Goal: Task Accomplishment & Management: Use online tool/utility

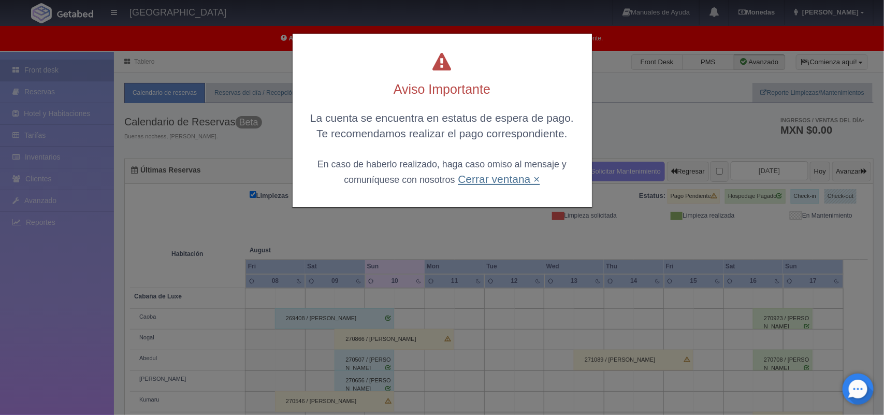
click at [498, 183] on link "Cerrar ventana ×" at bounding box center [499, 179] width 82 height 12
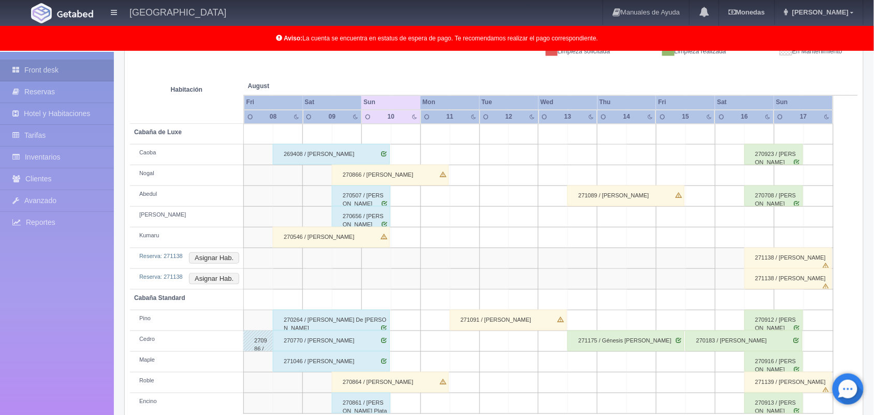
scroll to position [185, 0]
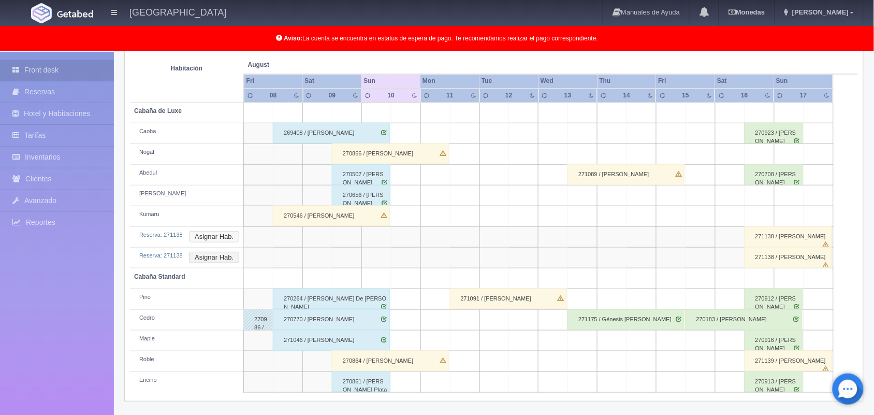
click at [222, 234] on button "Asignar Hab." at bounding box center [214, 236] width 50 height 11
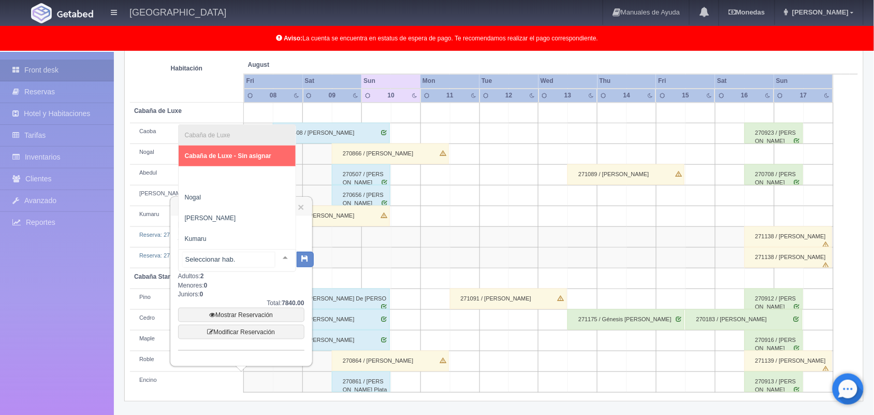
click at [283, 255] on div at bounding box center [285, 258] width 21 height 16
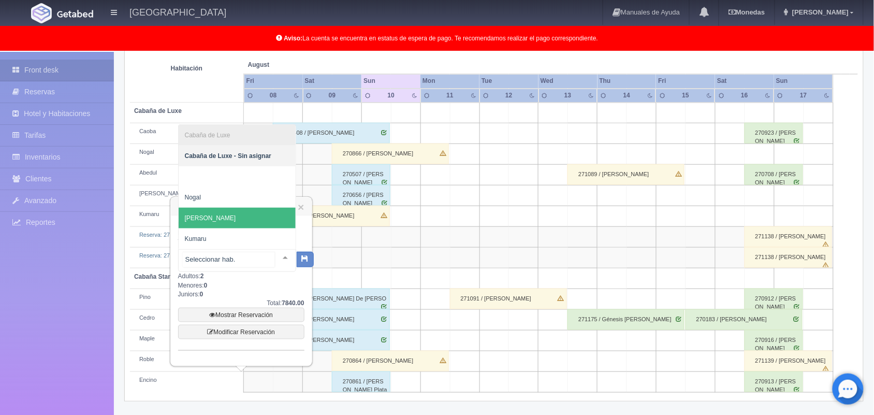
click at [238, 210] on span "Cerezo" at bounding box center [237, 218] width 117 height 21
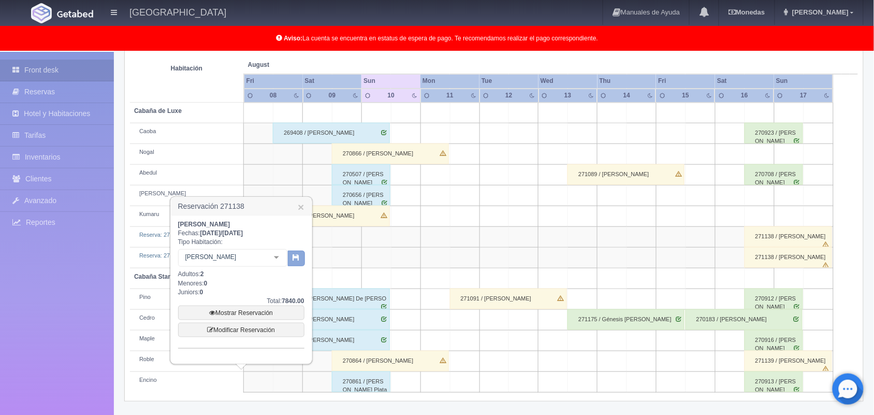
click at [301, 252] on button "button" at bounding box center [296, 259] width 17 height 16
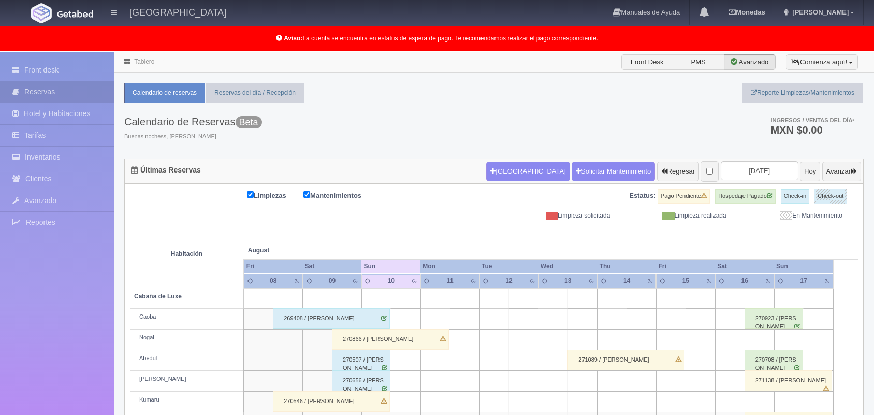
scroll to position [104, 0]
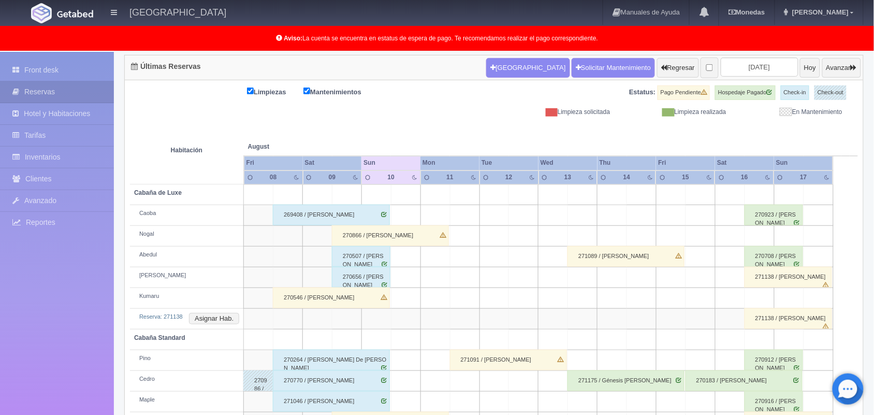
click at [221, 312] on td "Reserva: 271138 Asignar Hab." at bounding box center [187, 319] width 114 height 21
click at [221, 317] on button "Asignar Hab." at bounding box center [214, 318] width 50 height 11
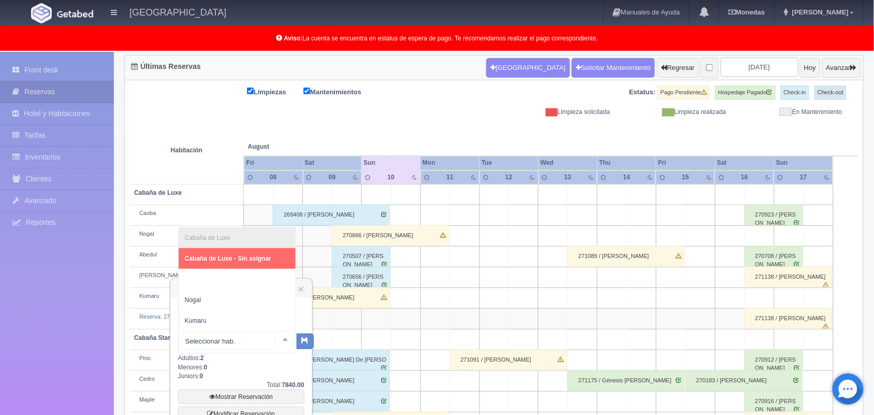
click at [275, 337] on div at bounding box center [285, 339] width 21 height 16
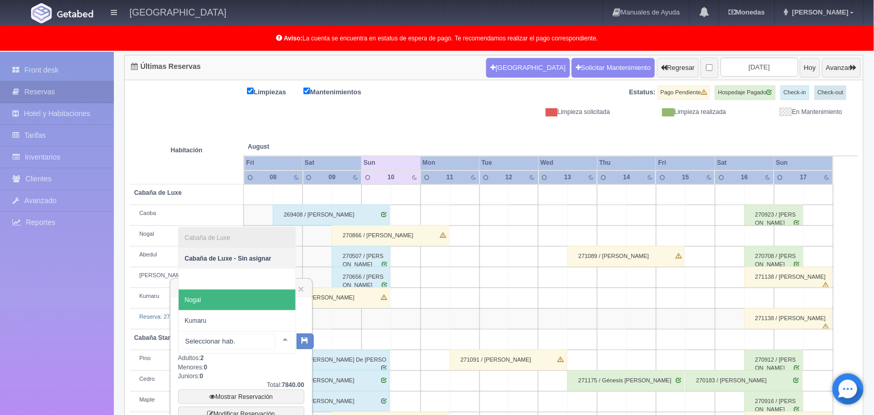
click at [257, 293] on span "Nogal" at bounding box center [237, 300] width 117 height 21
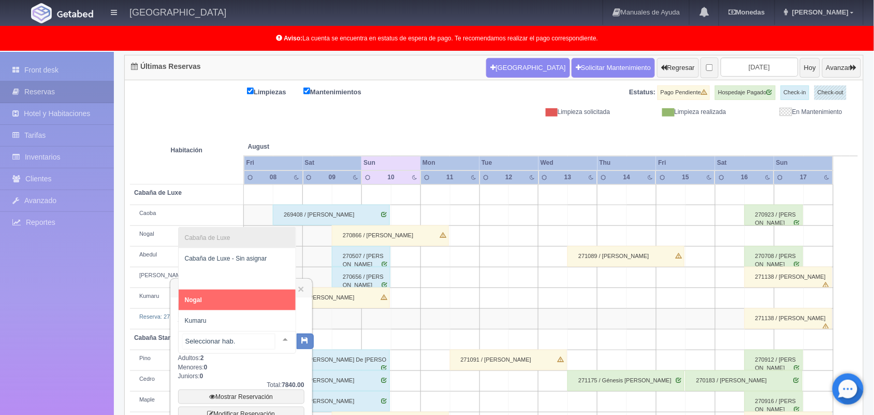
click at [276, 336] on div at bounding box center [285, 339] width 21 height 16
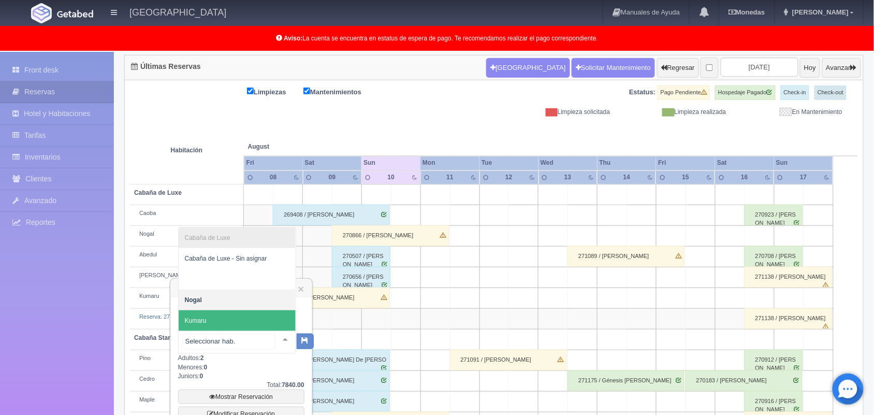
click at [262, 322] on span "Kumaru" at bounding box center [237, 320] width 117 height 21
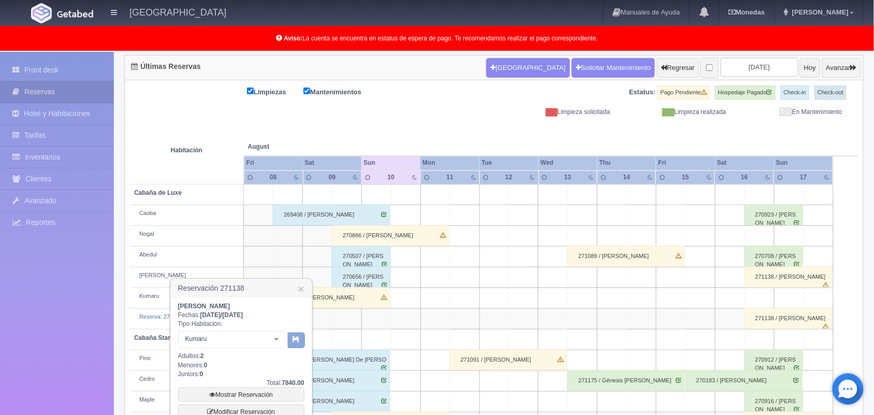
click at [301, 344] on button "button" at bounding box center [296, 340] width 17 height 16
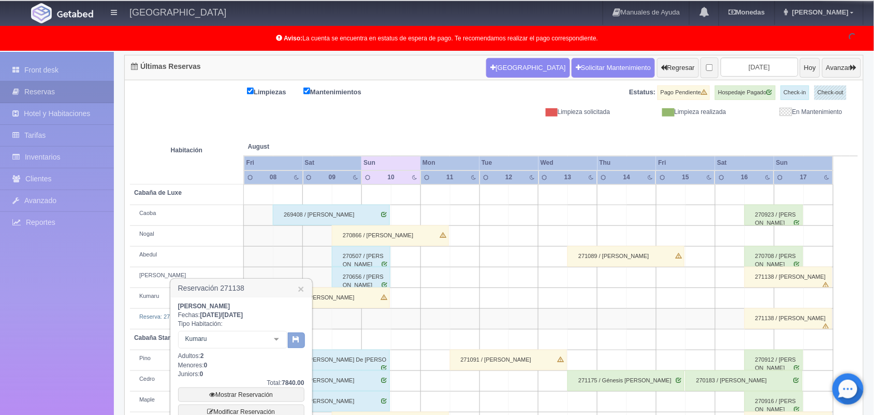
scroll to position [165, 0]
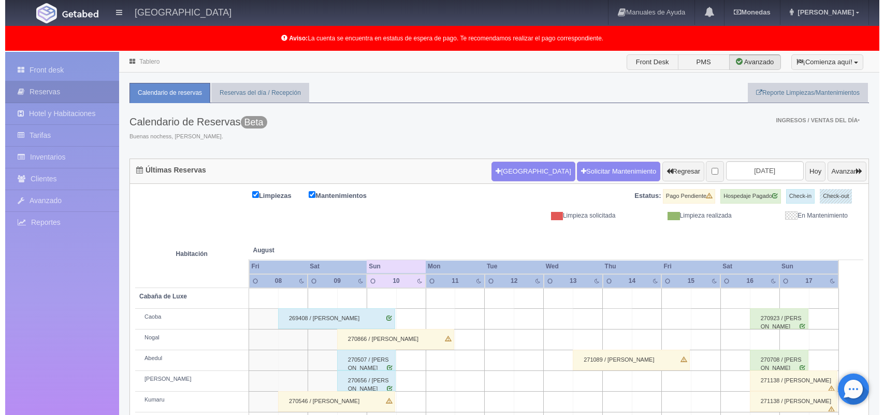
scroll to position [144, 0]
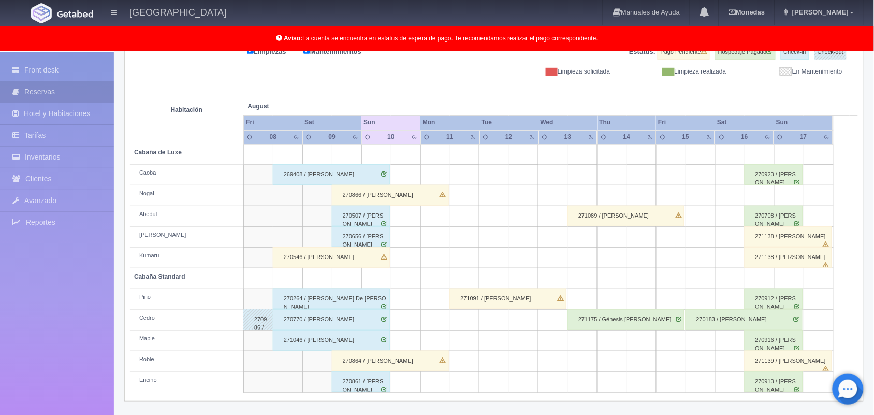
click at [397, 216] on td at bounding box center [406, 216] width 30 height 21
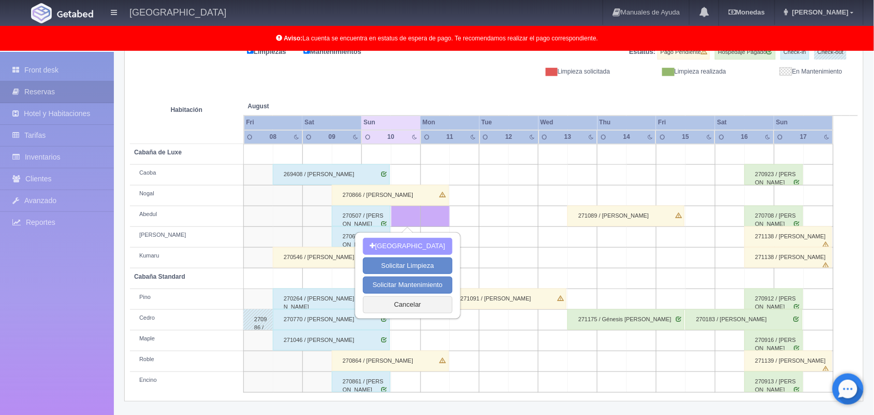
click at [408, 248] on button "[GEOGRAPHIC_DATA]" at bounding box center [408, 246] width 90 height 17
type input "10-08-2025"
type input "11-08-2025"
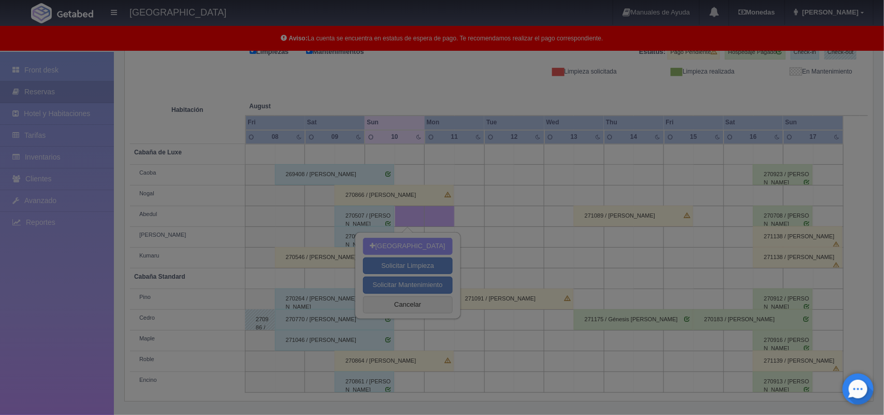
scroll to position [143, 0]
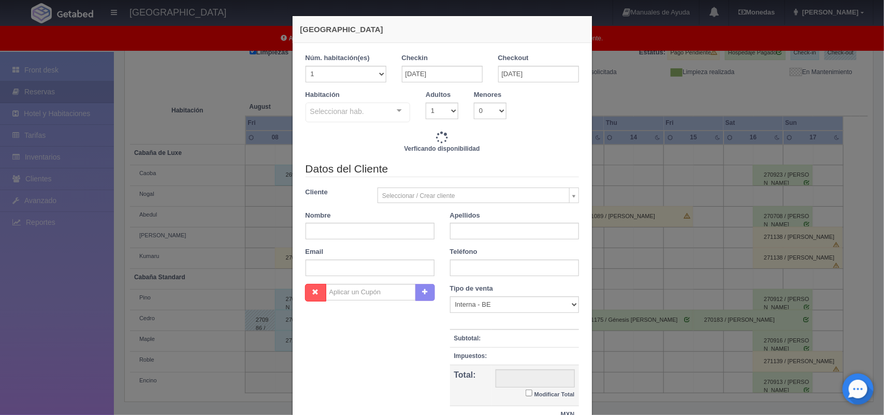
checkbox input "false"
type input "1800.00"
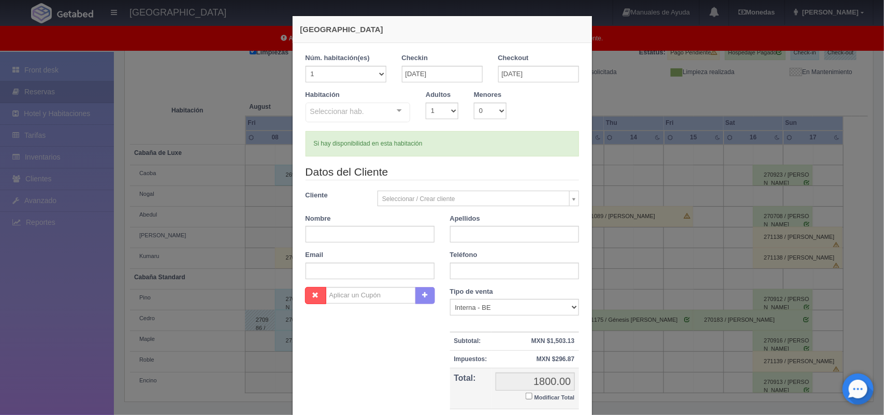
checkbox input "false"
click at [373, 71] on select "1 2 3 4 5 6 7 8 9 10 11 12 13 14 15 16 17 18 19 20" at bounding box center [346, 74] width 81 height 17
click at [420, 119] on div "Adultos 1 2 3 4 5 6 7 8 9 10" at bounding box center [442, 104] width 48 height 29
click at [387, 117] on div "Seleccionar hab. Cabaña de Luxe Cabaña de Luxe - Sin asignar Caoba Abedul Cerez…" at bounding box center [358, 113] width 105 height 21
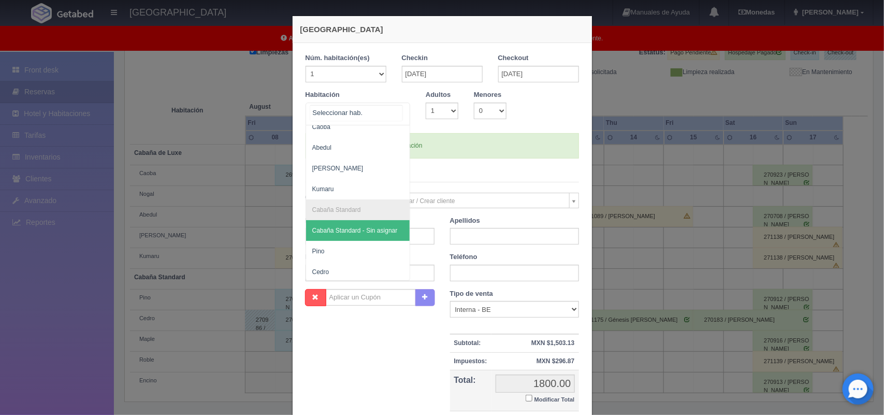
scroll to position [0, 0]
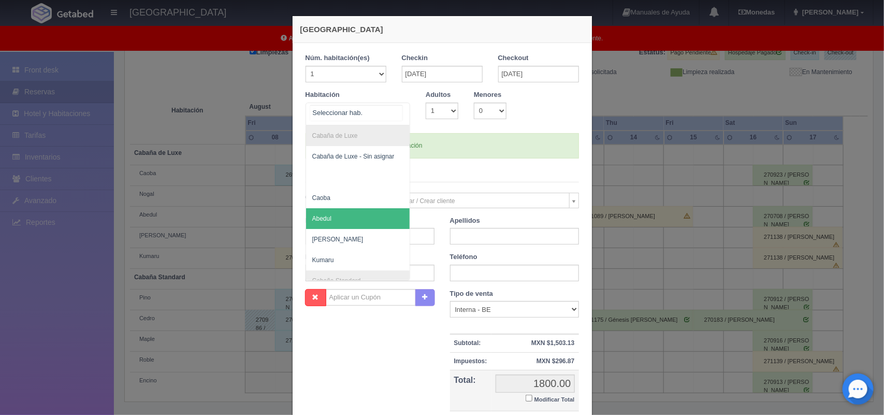
click at [352, 212] on span "Abedul" at bounding box center [358, 218] width 104 height 21
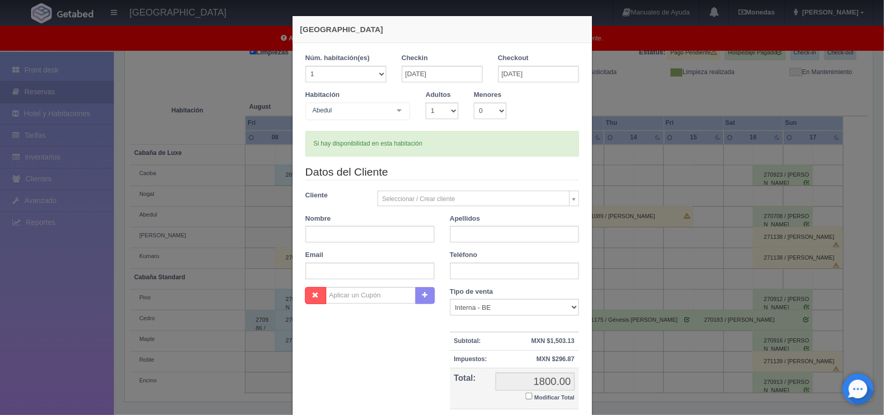
checkbox input "false"
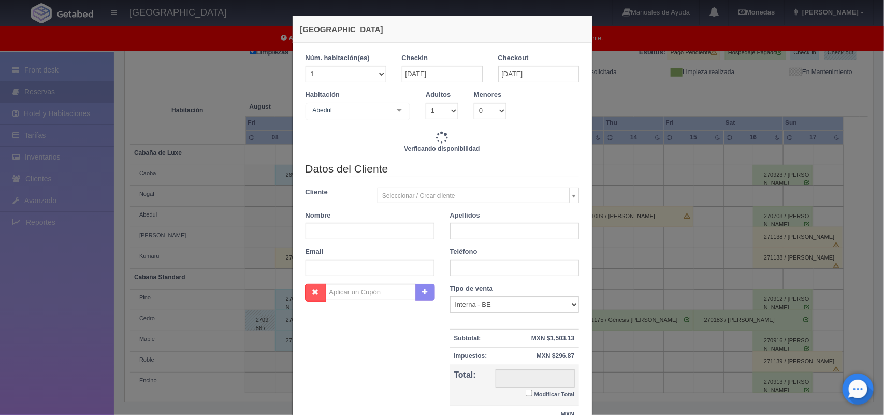
type input "1800.00"
checkbox input "false"
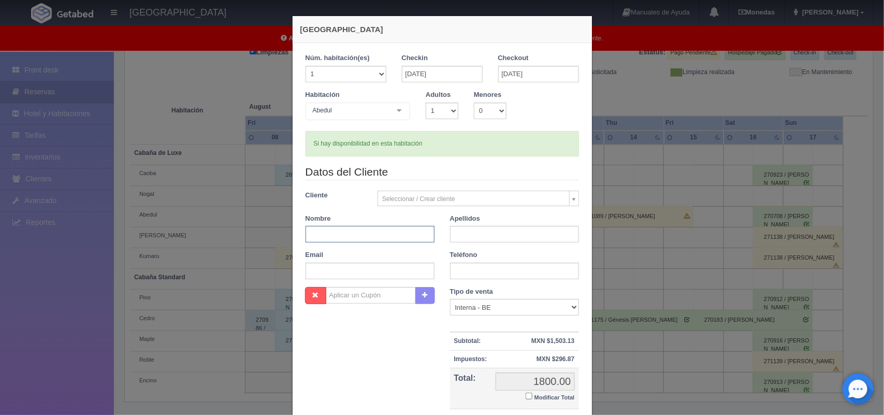
click at [341, 241] on input "text" at bounding box center [370, 234] width 129 height 17
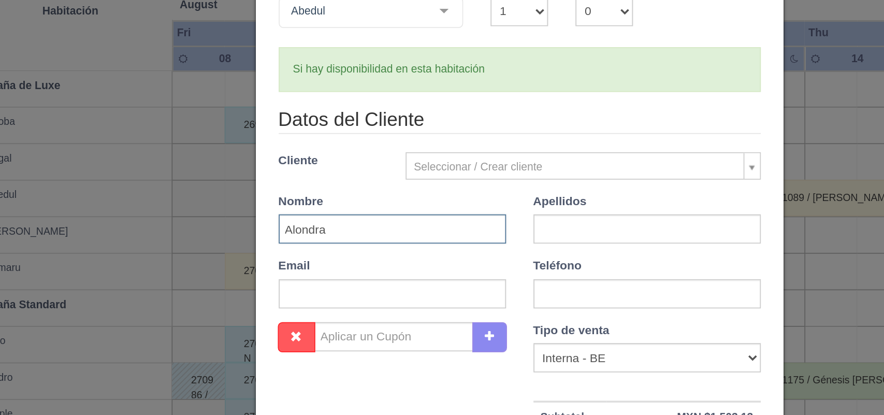
type input "Alondra"
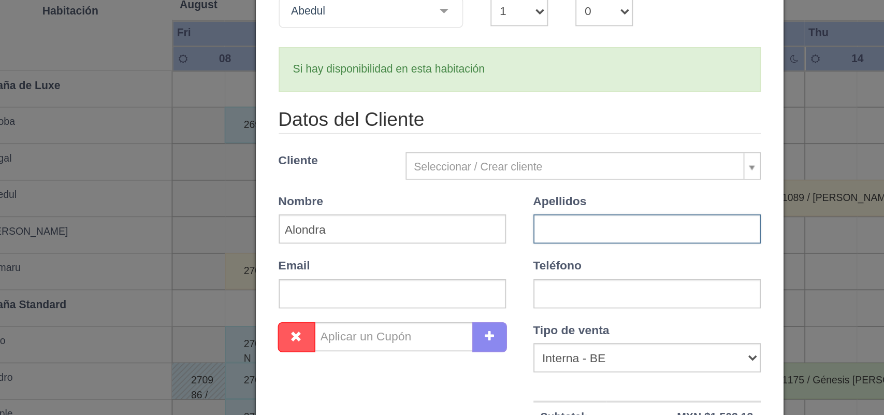
click at [508, 230] on input "text" at bounding box center [514, 234] width 129 height 17
type input "Medina Ramirez"
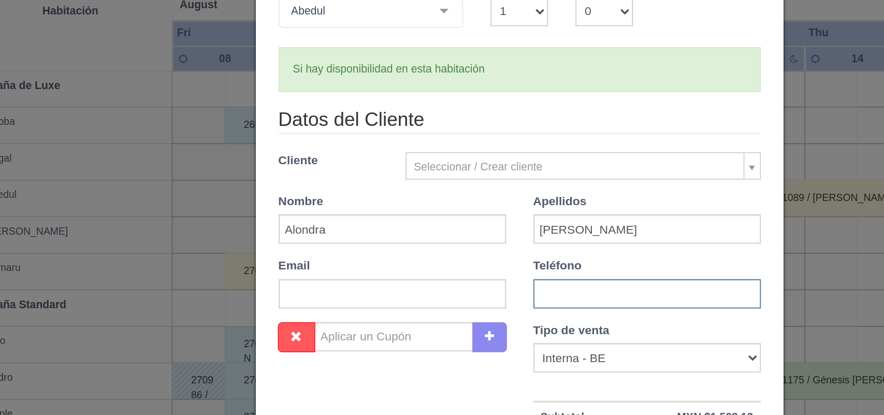
click at [501, 270] on input "text" at bounding box center [514, 271] width 129 height 17
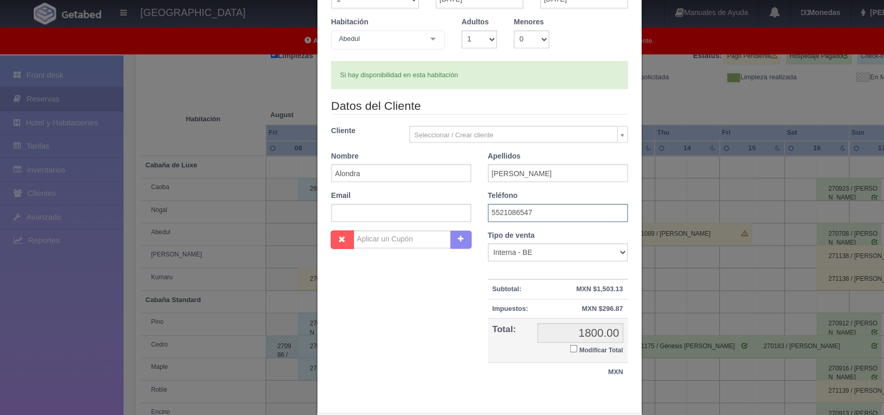
scroll to position [78, 0]
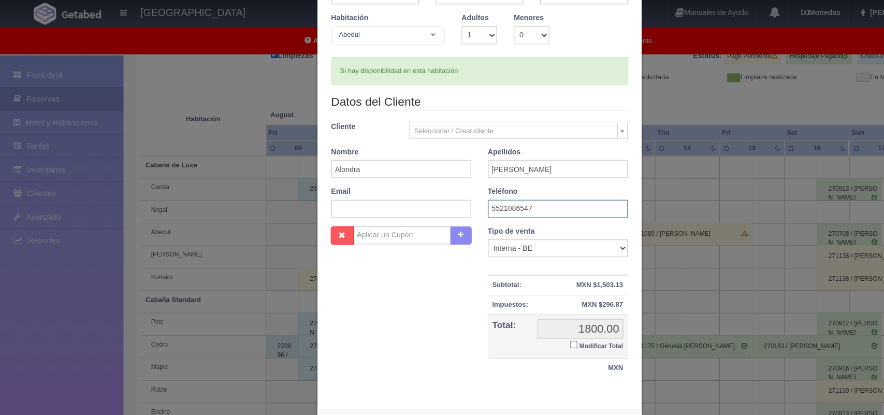
type input "5521086547"
click at [526, 319] on input "Modificar Total" at bounding box center [529, 318] width 7 height 7
checkbox input "true"
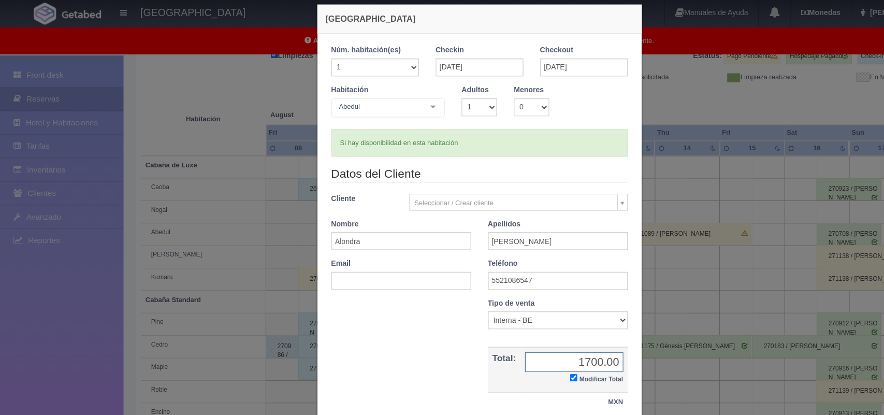
scroll to position [13, 0]
type input "1700.00"
click at [449, 96] on select "1 2 3 4 5 6 7 8 9 10" at bounding box center [442, 98] width 33 height 17
select select "2"
click at [426, 90] on select "1 2 3 4 5 6 7 8 9 10" at bounding box center [442, 98] width 33 height 17
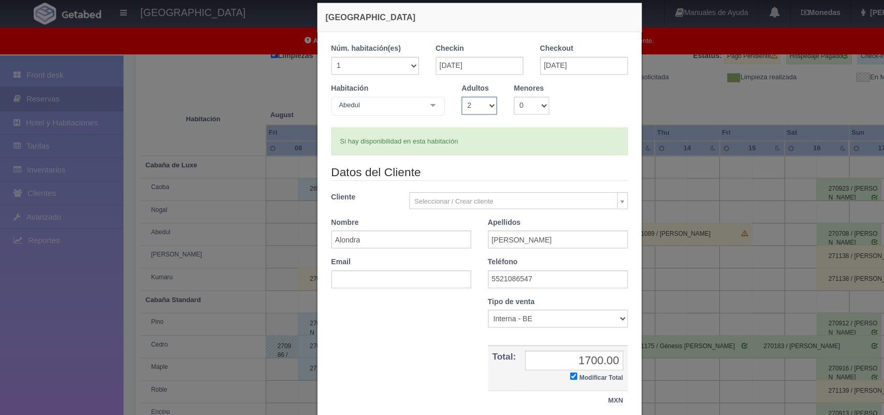
checkbox input "false"
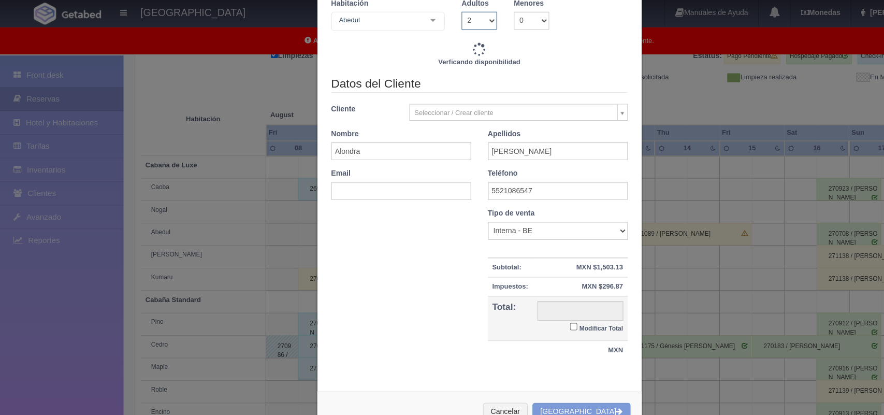
type input "1800.00"
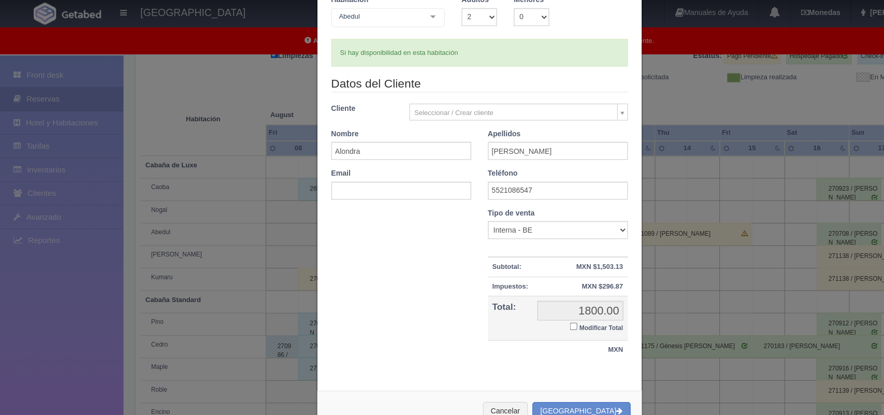
click at [526, 300] on input "Modificar Total" at bounding box center [529, 301] width 7 height 7
checkbox input "true"
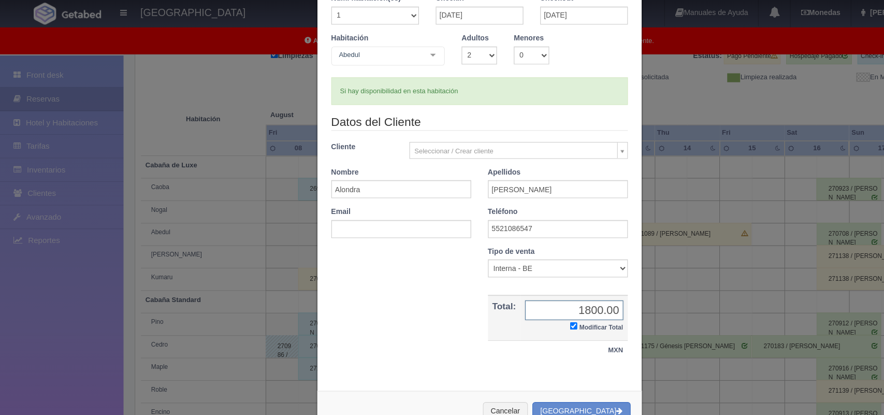
scroll to position [60, 0]
type input "1700.00"
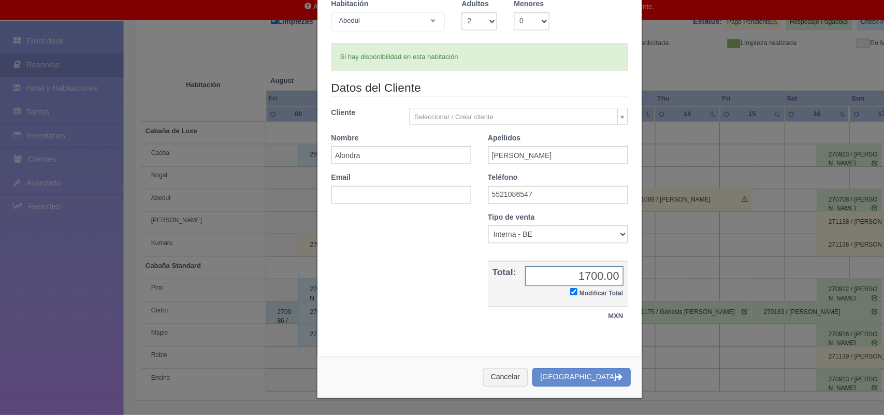
scroll to position [143, 0]
click at [542, 378] on button "[GEOGRAPHIC_DATA]" at bounding box center [536, 379] width 90 height 17
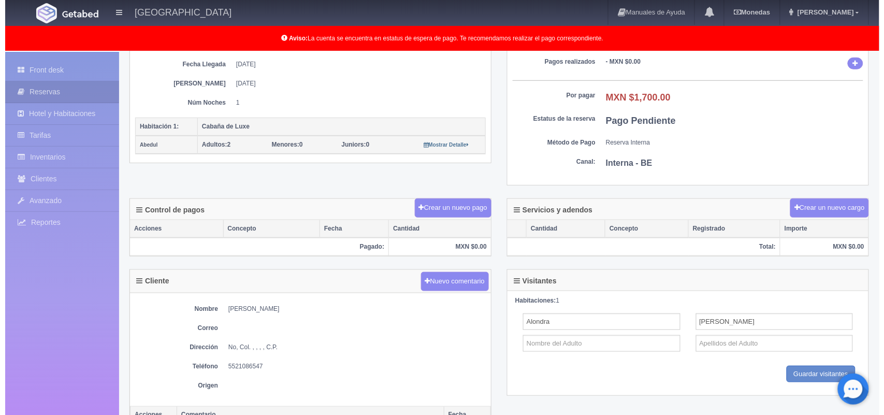
scroll to position [180, 0]
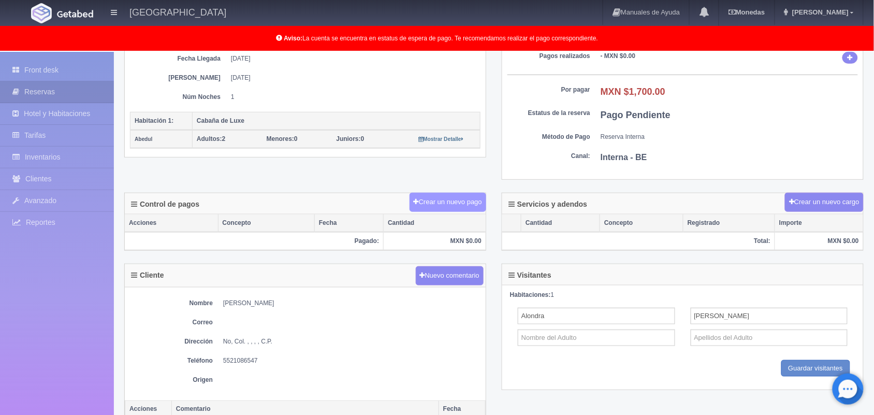
click at [446, 207] on button "Crear un nuevo pago" at bounding box center [448, 202] width 77 height 19
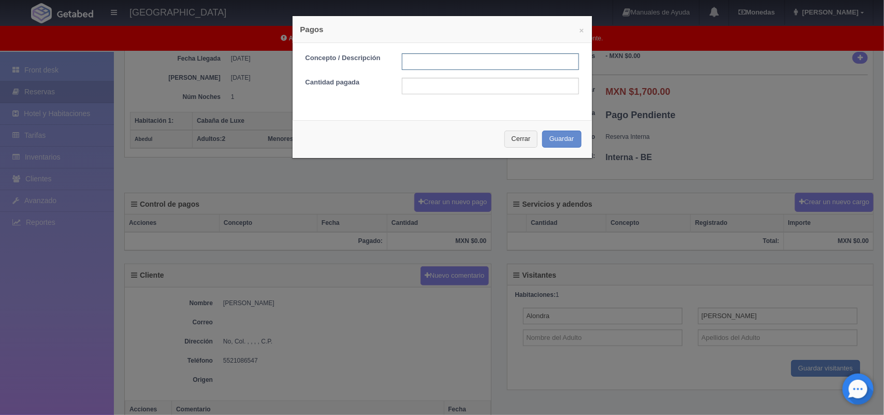
click at [503, 68] on input "text" at bounding box center [490, 61] width 177 height 17
type input "pago con tarjeta"
click at [459, 86] on input "text" at bounding box center [490, 86] width 177 height 17
type input "1700.00"
click at [544, 141] on button "Guardar" at bounding box center [561, 139] width 39 height 17
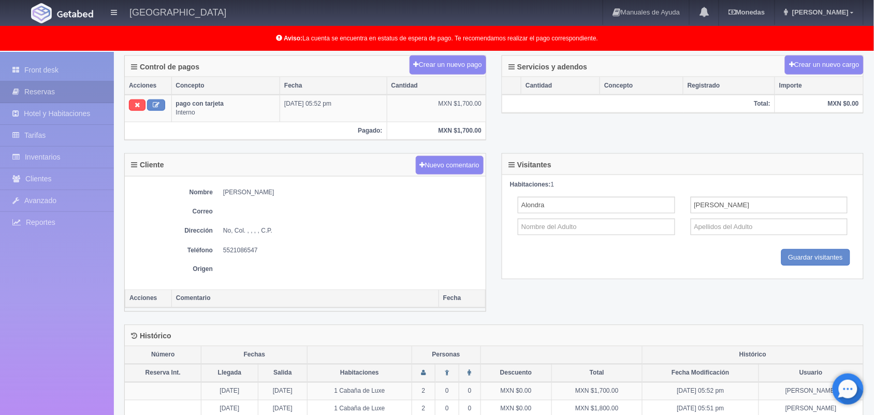
scroll to position [355, 0]
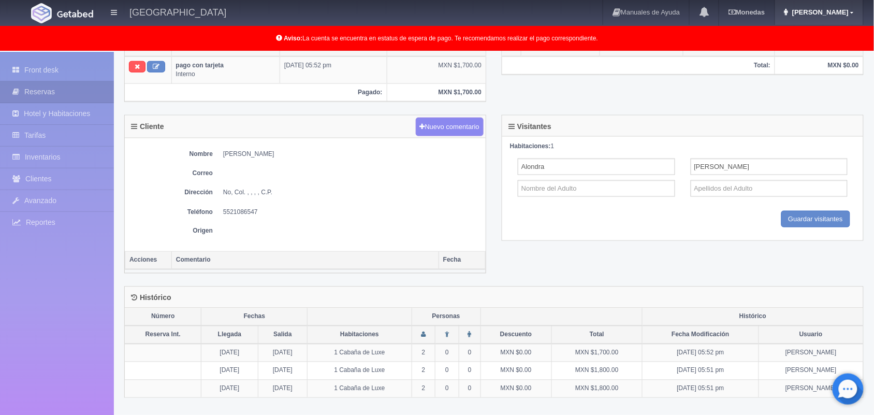
click at [826, 10] on span "[PERSON_NAME]" at bounding box center [819, 12] width 59 height 8
click at [816, 48] on link "Salir / Log Out" at bounding box center [822, 48] width 82 height 13
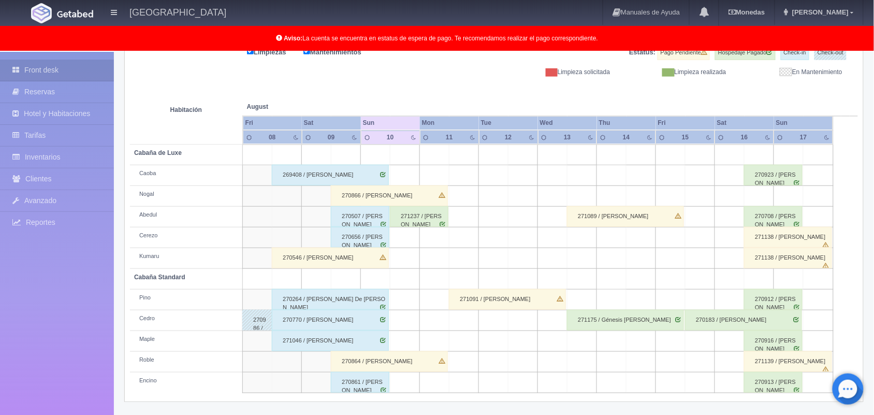
scroll to position [143, 0]
click at [424, 219] on div "271237 / [PERSON_NAME]" at bounding box center [419, 216] width 59 height 21
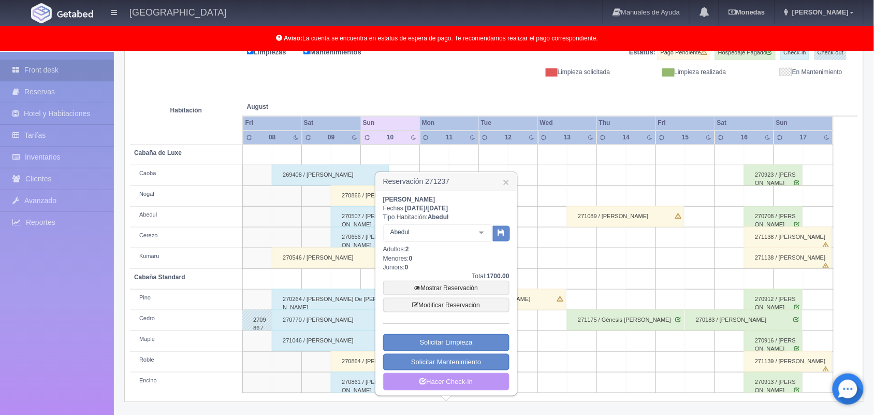
click at [442, 383] on link "Hacer Check-in" at bounding box center [446, 382] width 126 height 18
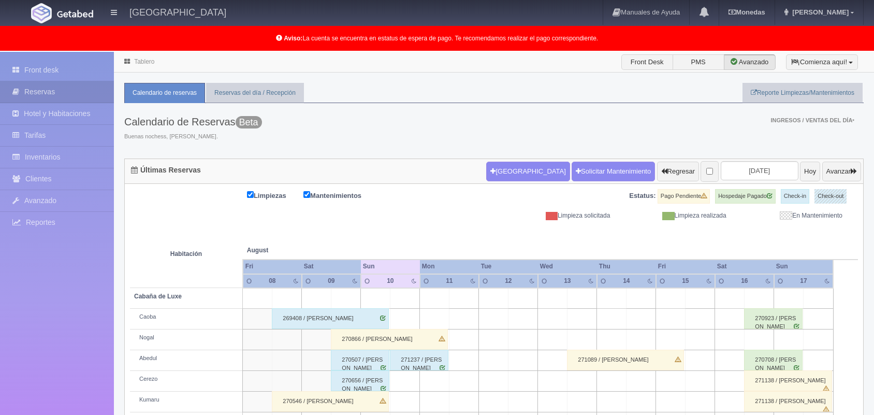
scroll to position [104, 0]
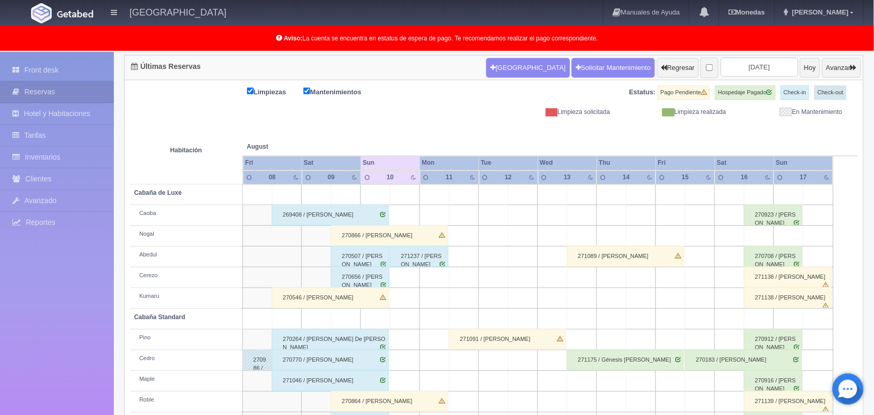
click at [380, 208] on div "269408 / [PERSON_NAME]" at bounding box center [330, 215] width 117 height 21
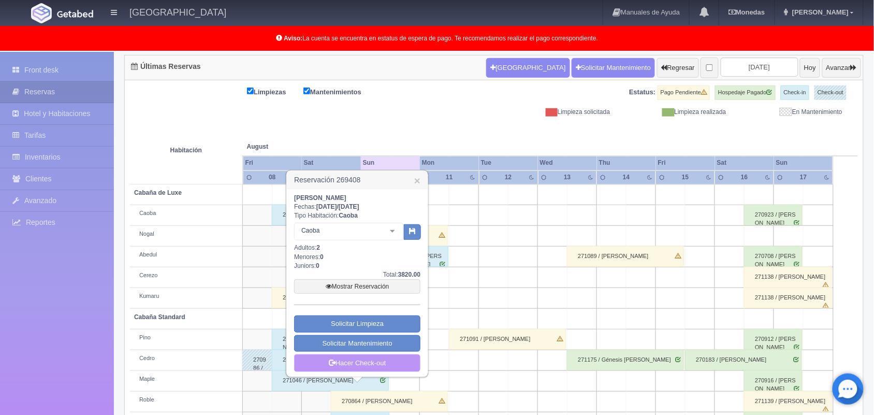
click at [369, 364] on link "Hacer Check-out" at bounding box center [357, 363] width 126 height 18
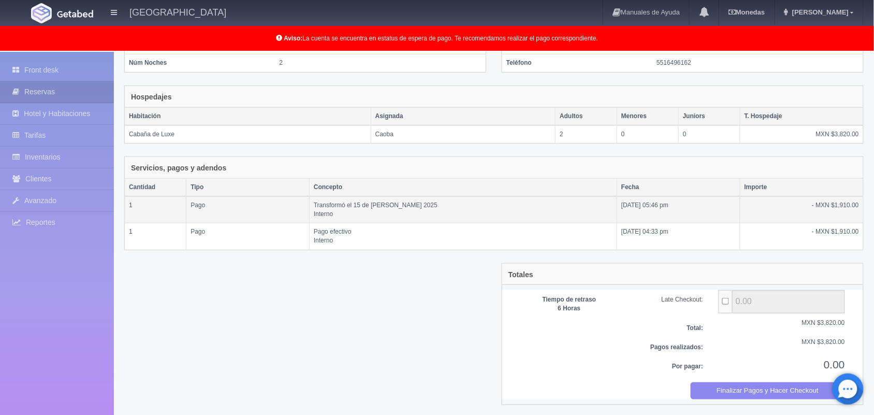
scroll to position [140, 0]
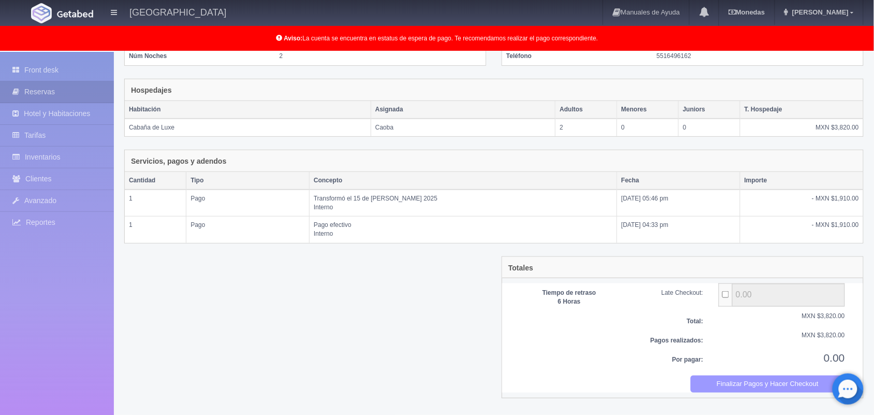
click at [720, 384] on button "Finalizar Pagos y Hacer Checkout" at bounding box center [768, 383] width 155 height 17
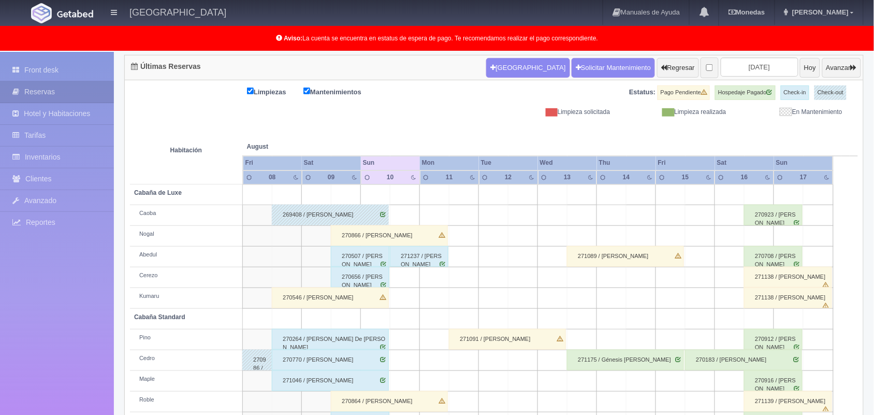
scroll to position [104, 0]
click at [379, 262] on div "270507 / Lidia Fernanda Aguilar Ortega" at bounding box center [360, 256] width 59 height 21
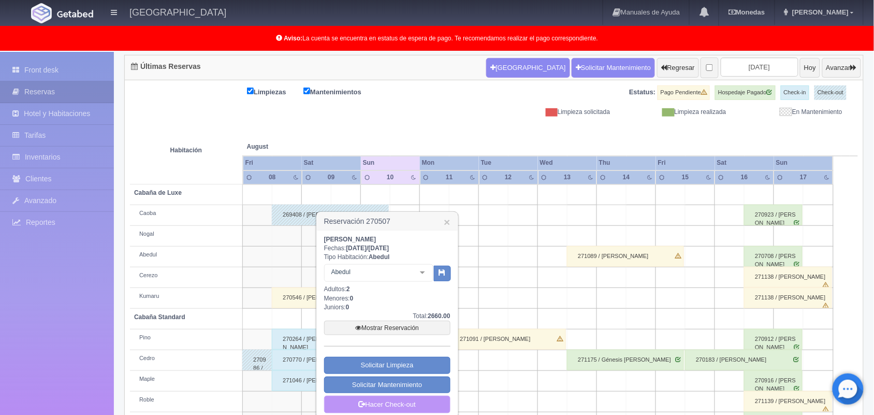
click at [383, 404] on link "Hacer Check-out" at bounding box center [387, 405] width 126 height 18
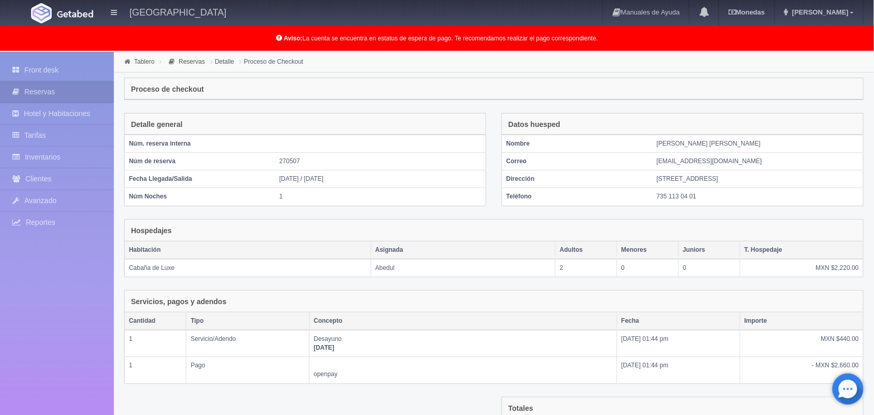
scroll to position [140, 0]
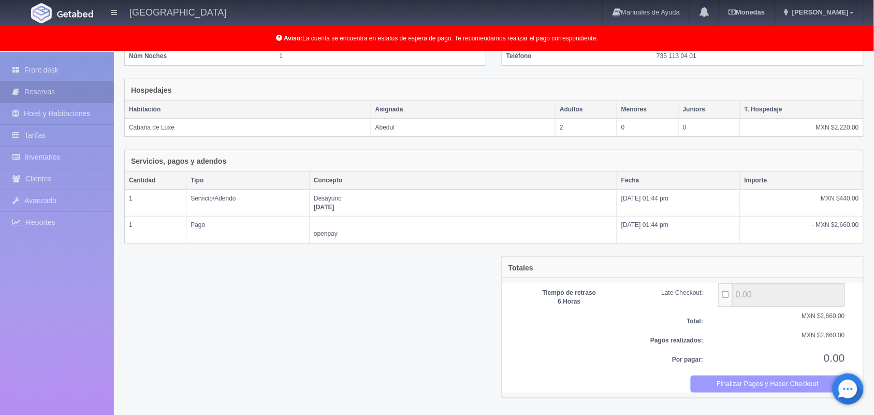
click at [764, 382] on button "Finalizar Pagos y Hacer Checkout" at bounding box center [768, 383] width 155 height 17
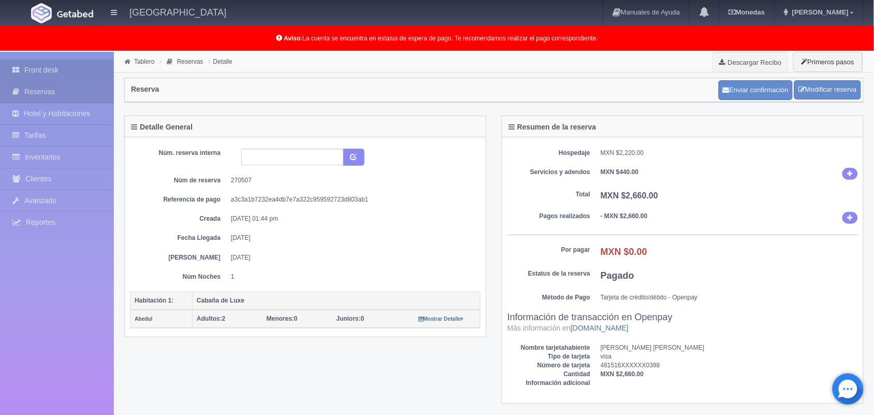
click at [40, 66] on link "Front desk" at bounding box center [57, 70] width 114 height 21
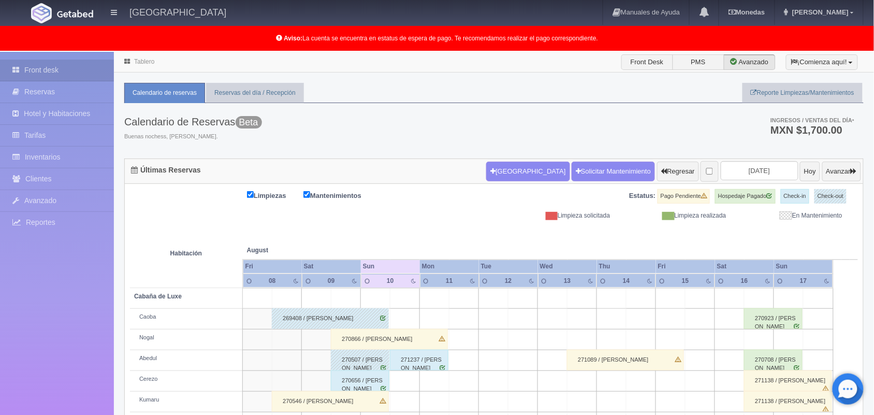
scroll to position [144, 0]
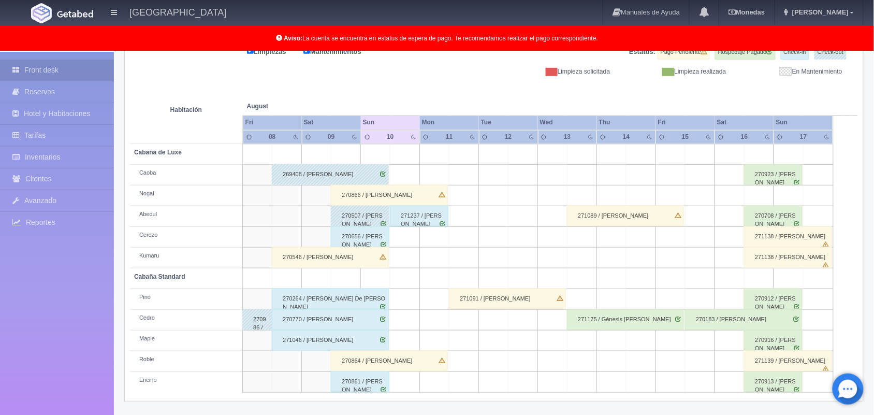
click at [360, 239] on div "270656 / [PERSON_NAME]" at bounding box center [360, 236] width 59 height 21
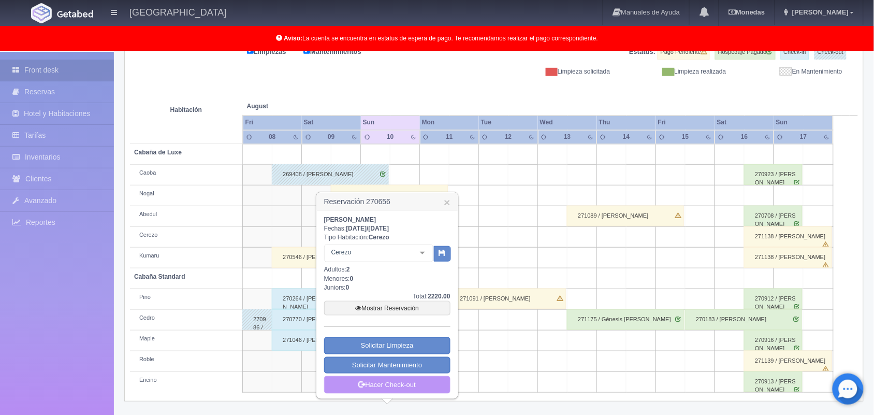
click at [386, 385] on link "Hacer Check-out" at bounding box center [387, 385] width 126 height 18
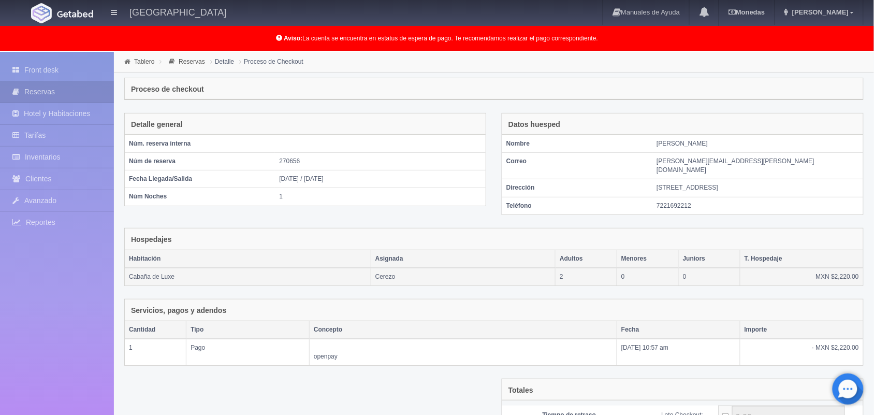
scroll to position [122, 0]
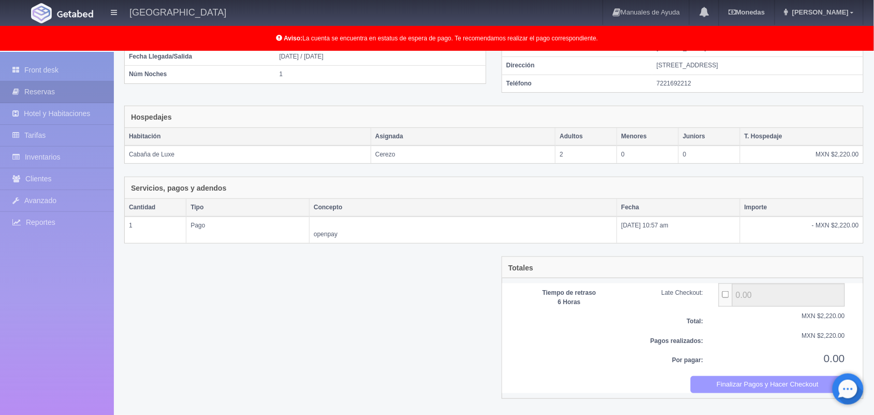
click at [772, 385] on button "Finalizar Pagos y Hacer Checkout" at bounding box center [768, 384] width 155 height 17
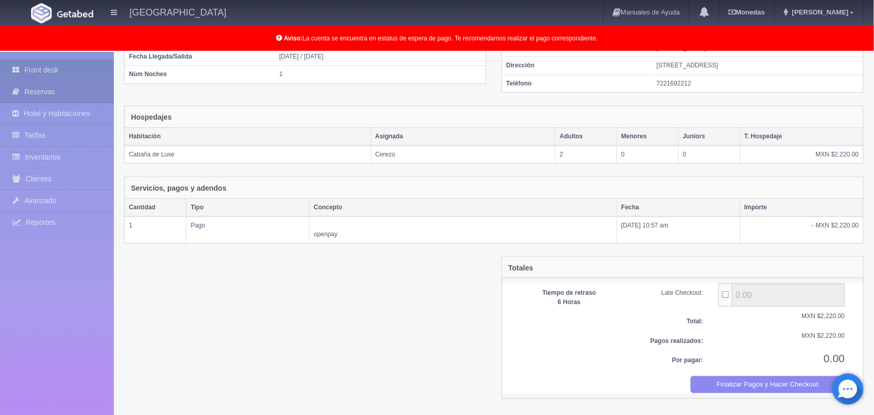
click at [81, 70] on link "Front desk" at bounding box center [57, 70] width 114 height 21
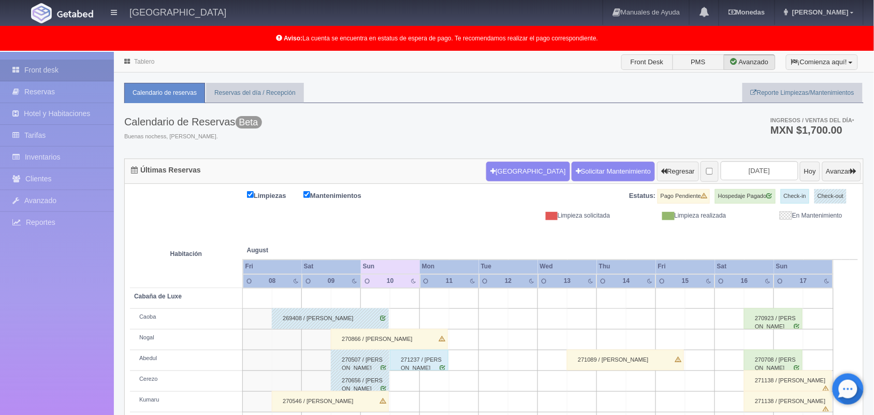
scroll to position [144, 0]
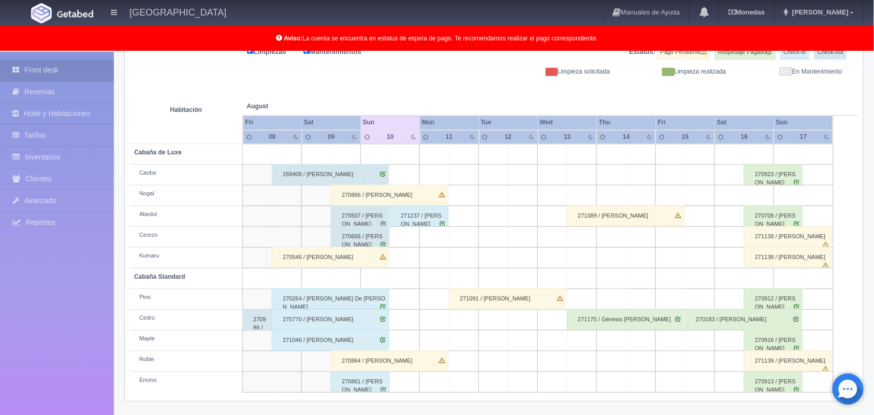
click at [379, 306] on div "270264 / Demian Adair De Gante Medina" at bounding box center [330, 298] width 117 height 21
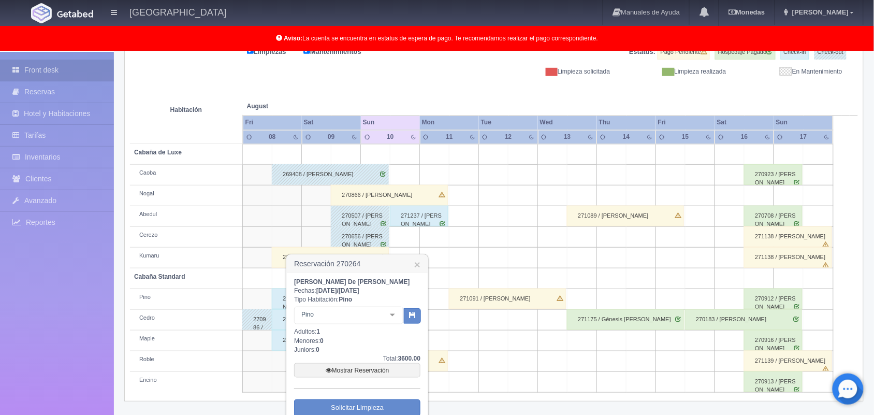
scroll to position [197, 0]
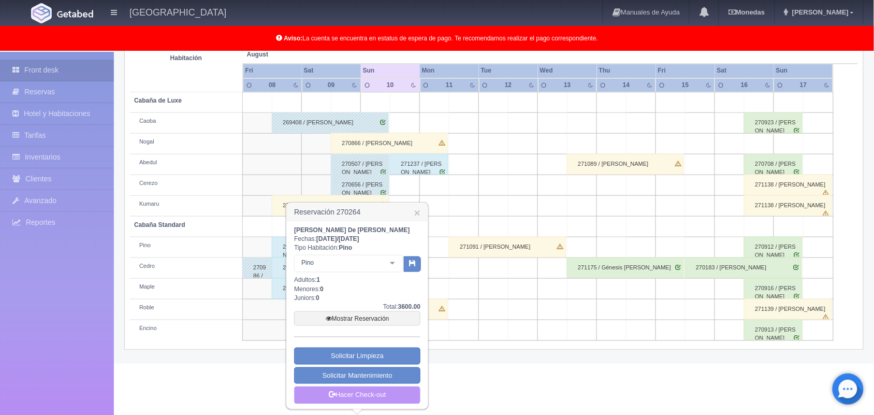
click at [377, 400] on link "Hacer Check-out" at bounding box center [357, 395] width 126 height 18
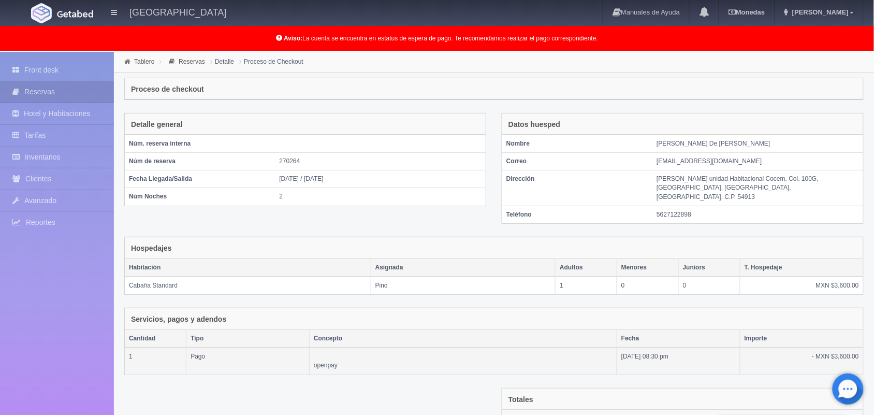
scroll to position [122, 0]
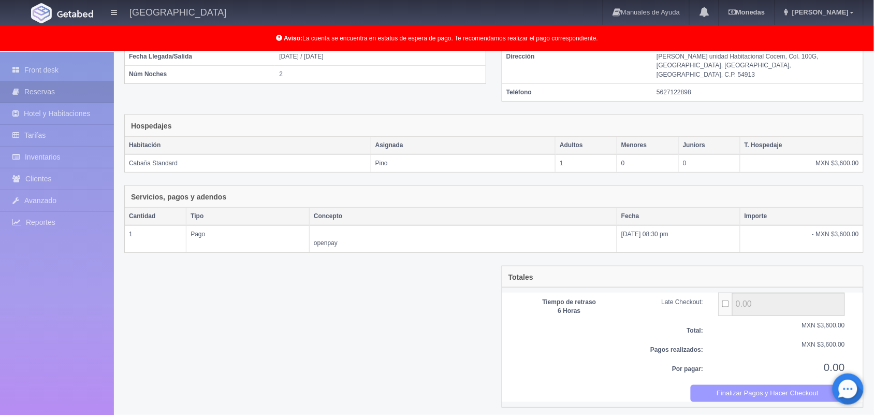
click at [772, 394] on button "Finalizar Pagos y Hacer Checkout" at bounding box center [768, 393] width 155 height 17
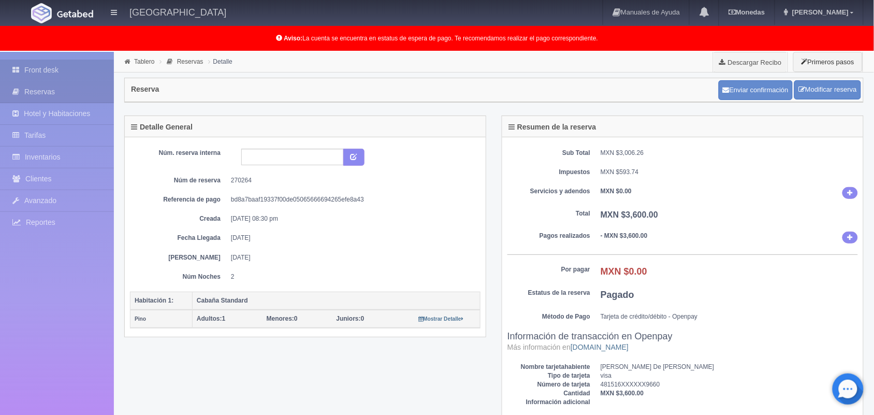
click at [55, 66] on link "Front desk" at bounding box center [57, 70] width 114 height 21
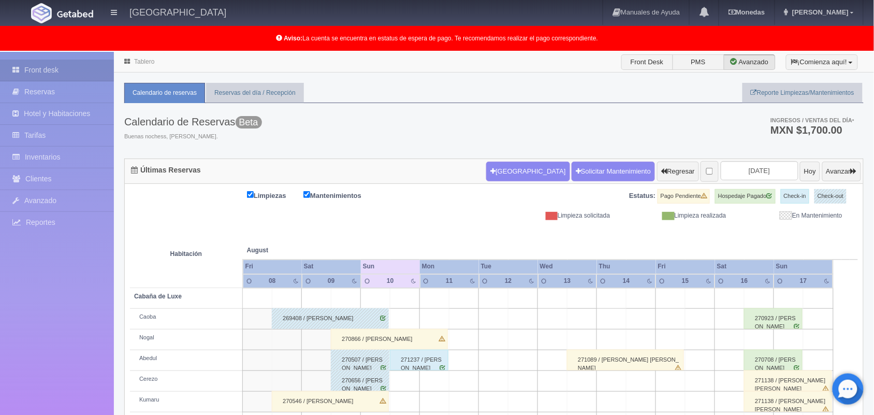
scroll to position [144, 0]
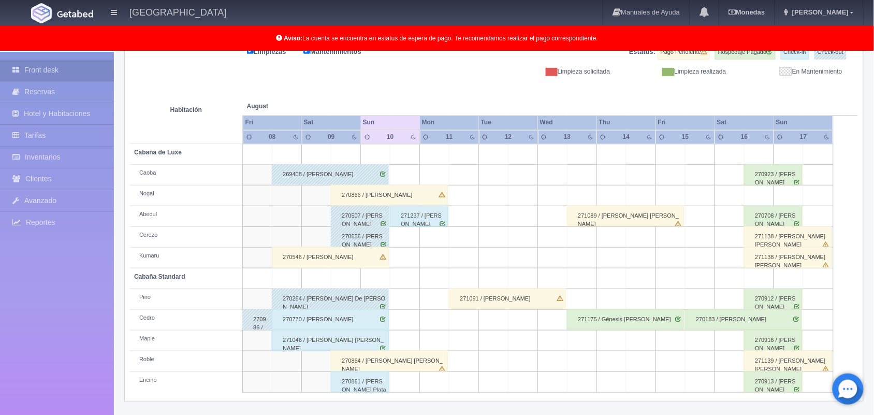
click at [312, 319] on div "270770 / Claudia Toledano Camacho" at bounding box center [330, 319] width 117 height 21
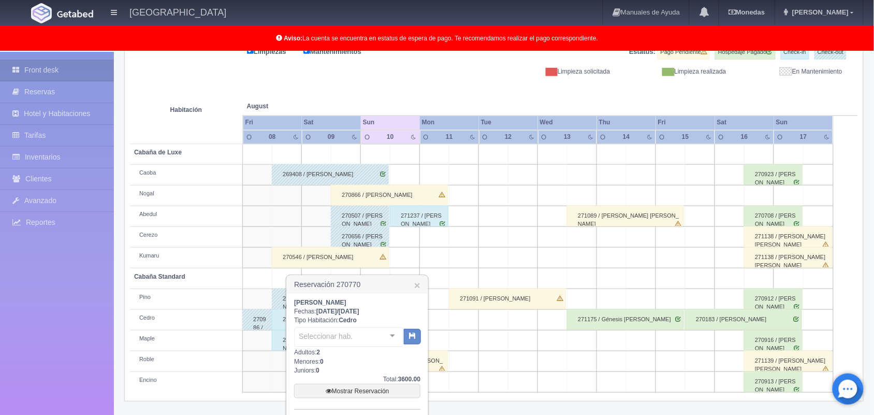
scroll to position [218, 0]
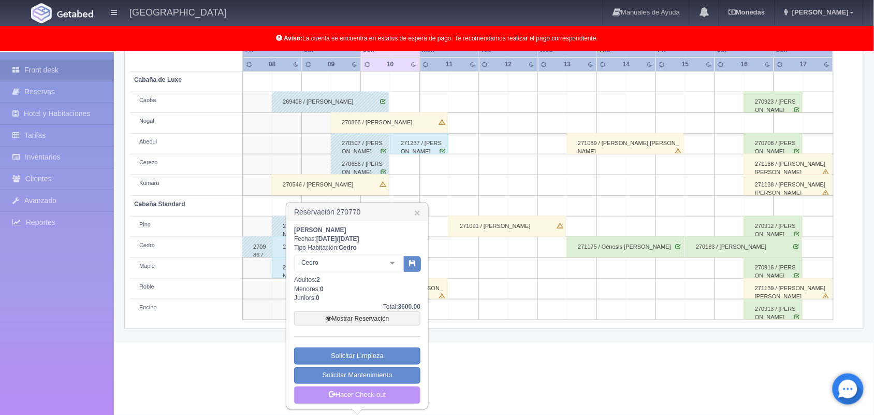
click at [369, 395] on link "Hacer Check-out" at bounding box center [357, 395] width 126 height 18
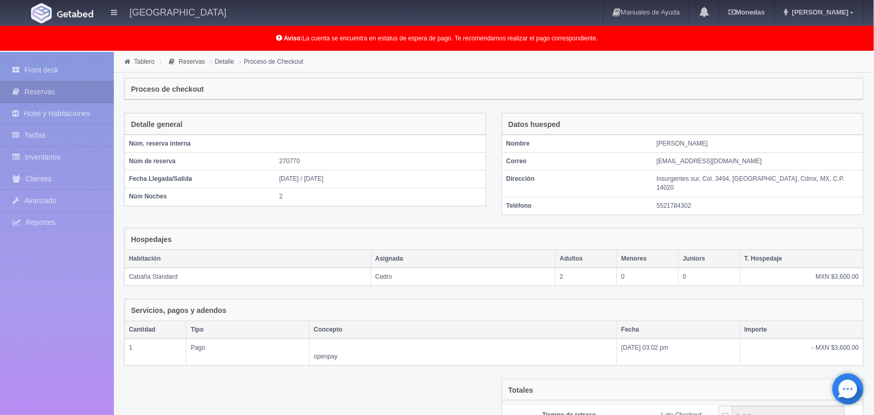
scroll to position [112, 0]
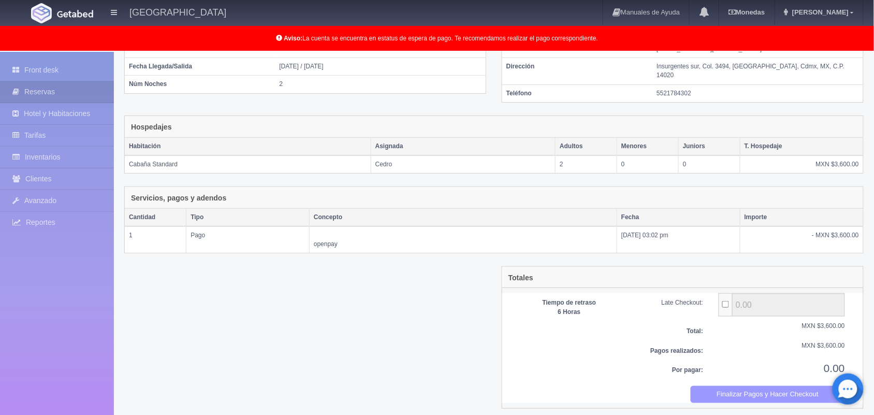
click at [784, 386] on button "Finalizar Pagos y Hacer Checkout" at bounding box center [768, 394] width 155 height 17
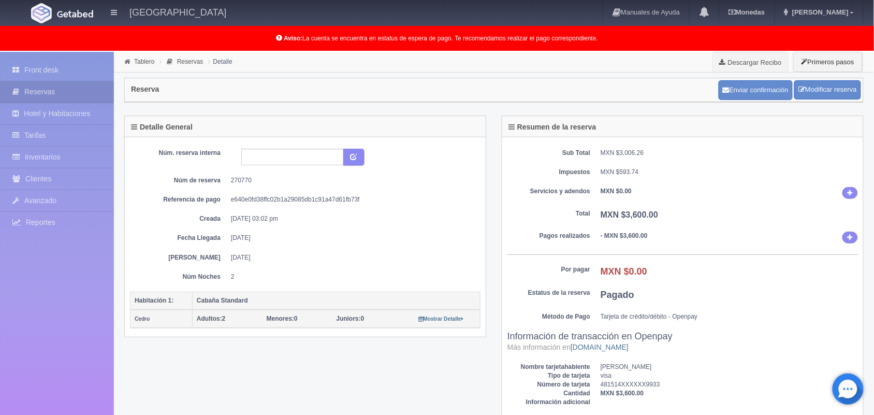
click at [55, 63] on link "Front desk" at bounding box center [57, 70] width 114 height 21
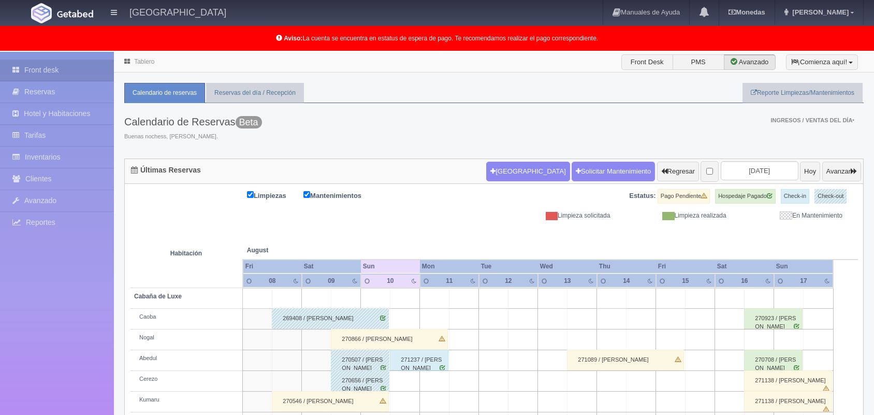
scroll to position [144, 0]
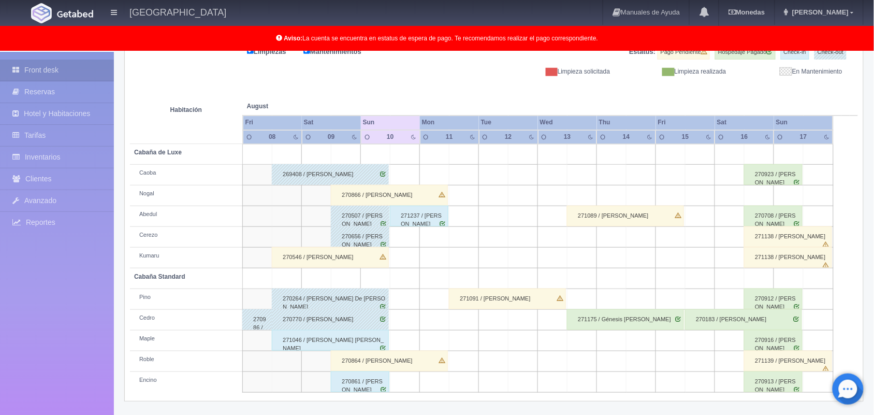
click at [379, 346] on div "271046 / Hiram Elias Sosa Todd" at bounding box center [330, 340] width 117 height 21
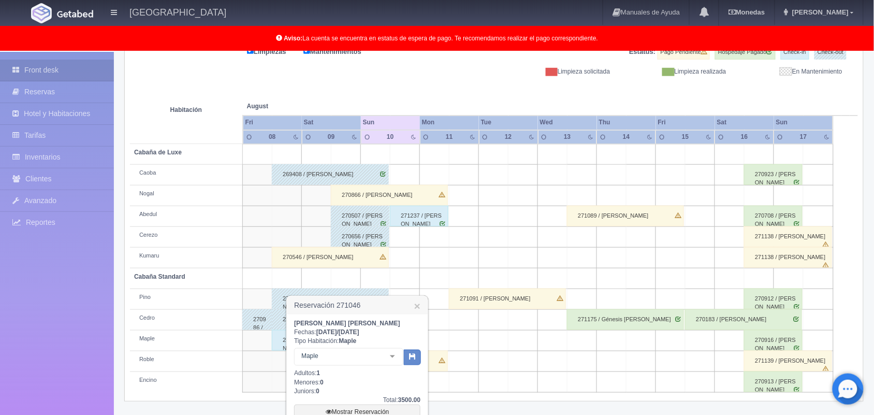
scroll to position [238, 0]
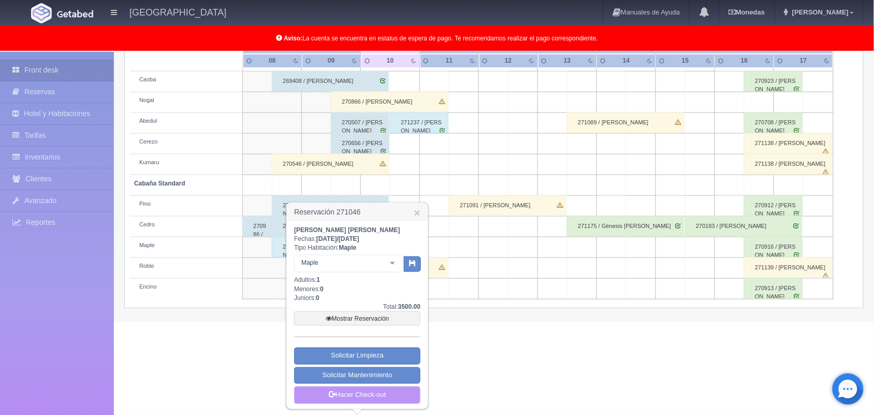
click at [379, 392] on link "Hacer Check-out" at bounding box center [357, 395] width 126 height 18
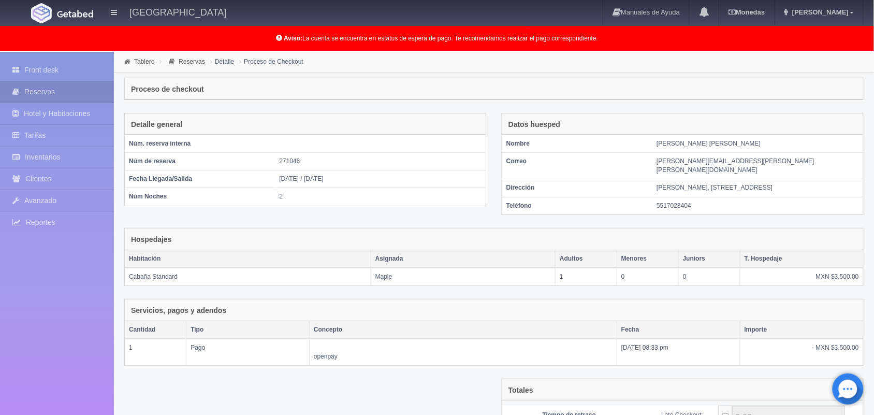
scroll to position [122, 0]
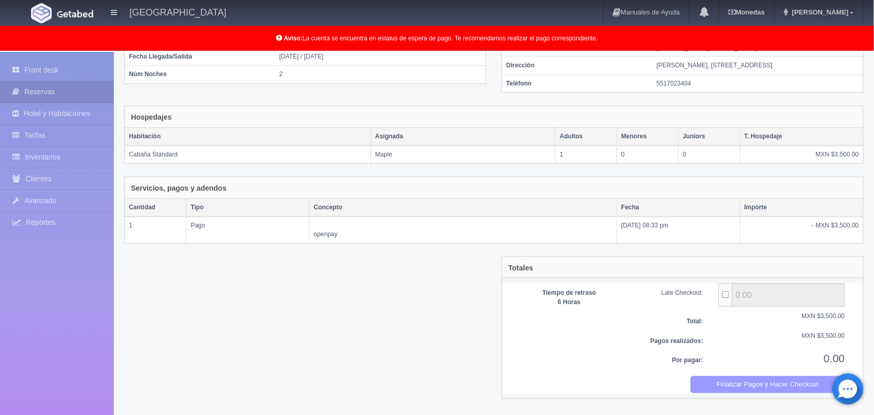
click at [755, 390] on button "Finalizar Pagos y Hacer Checkout" at bounding box center [768, 384] width 155 height 17
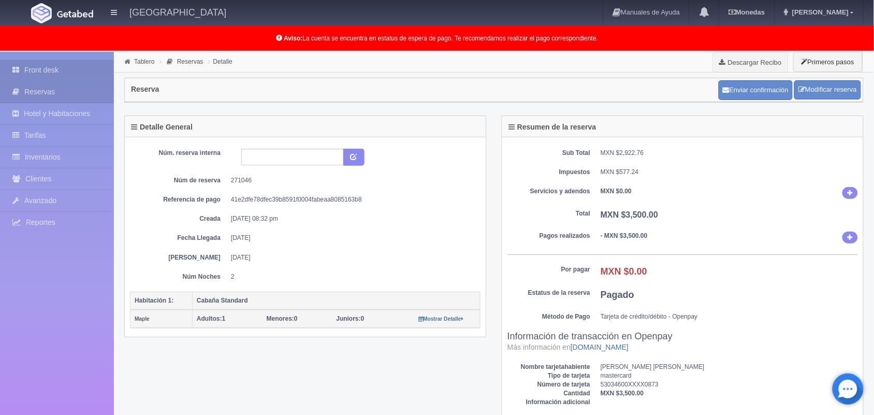
click at [76, 76] on link "Front desk" at bounding box center [57, 70] width 114 height 21
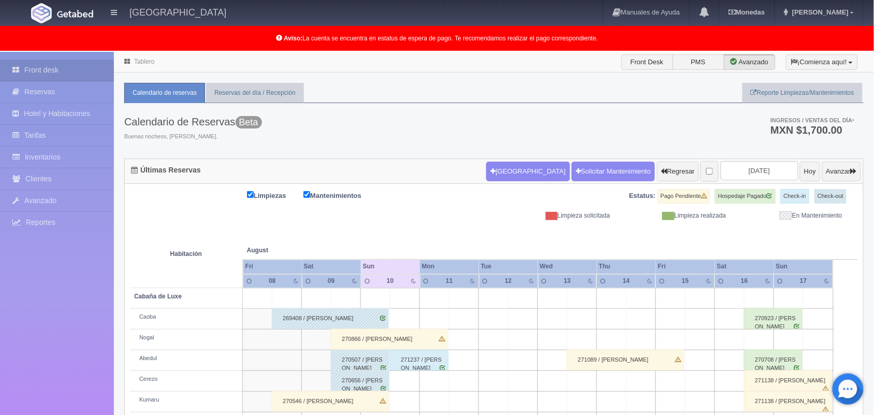
scroll to position [144, 0]
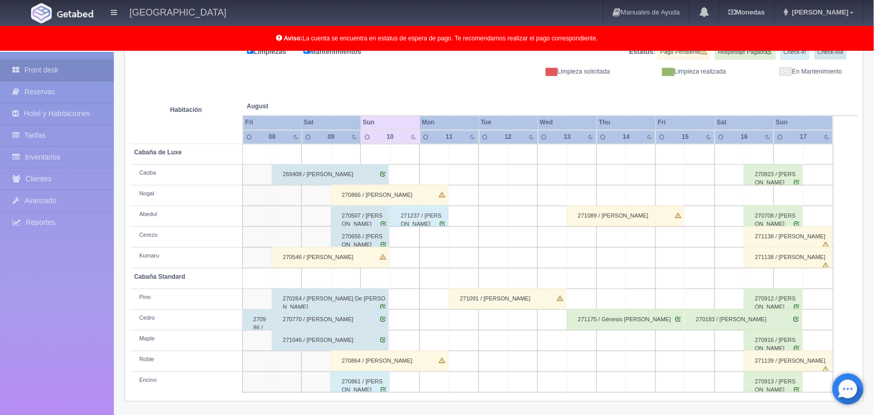
click at [376, 383] on div "270861 / David Horacio Moran Plata" at bounding box center [360, 381] width 59 height 21
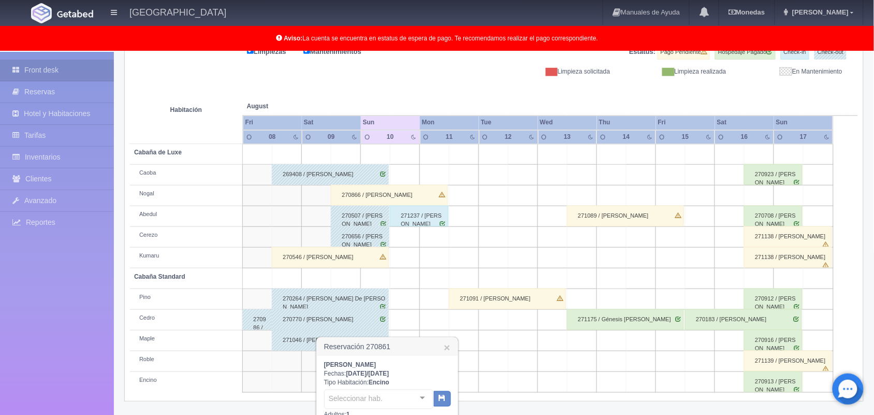
scroll to position [280, 0]
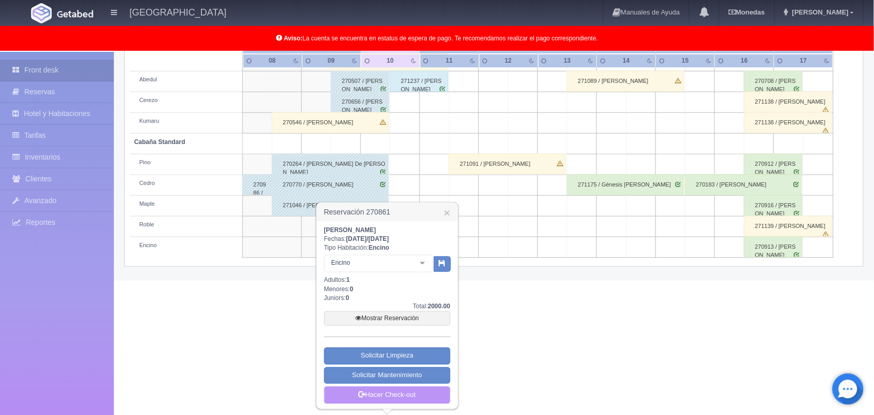
click at [386, 394] on link "Hacer Check-out" at bounding box center [387, 395] width 126 height 18
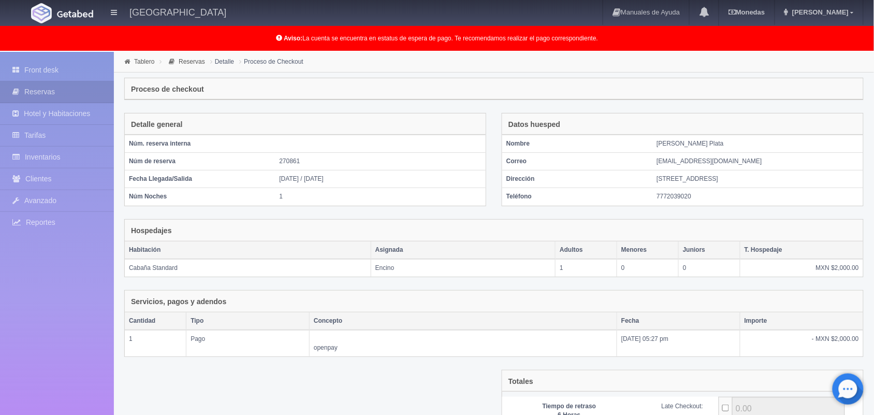
scroll to position [112, 0]
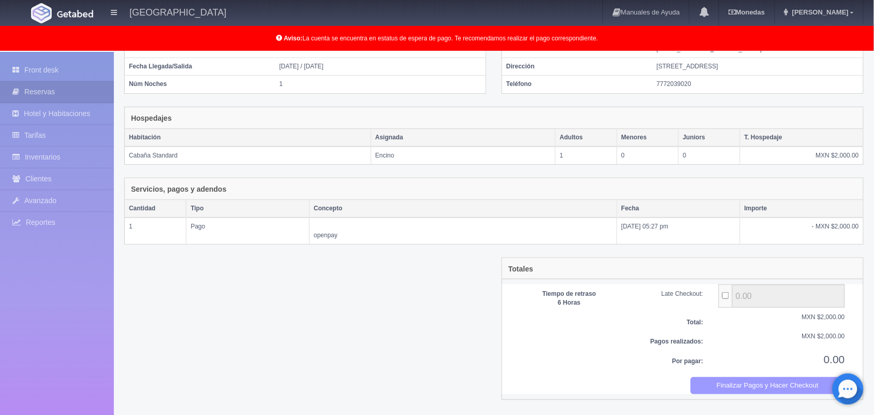
click at [729, 380] on button "Finalizar Pagos y Hacer Checkout" at bounding box center [768, 385] width 155 height 17
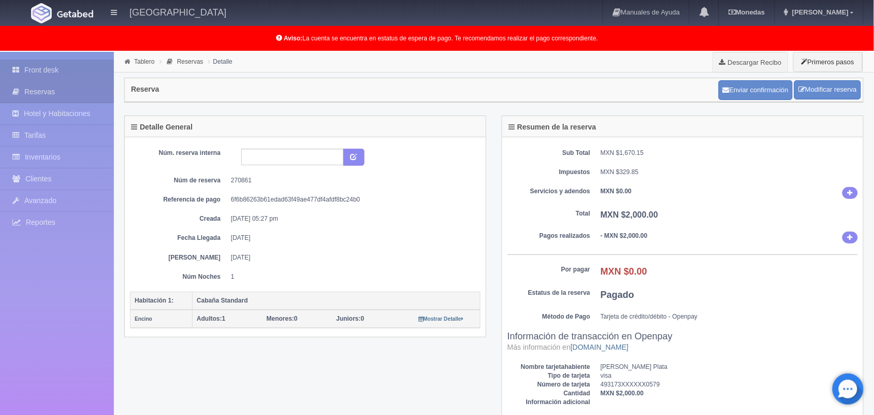
click at [74, 68] on link "Front desk" at bounding box center [57, 70] width 114 height 21
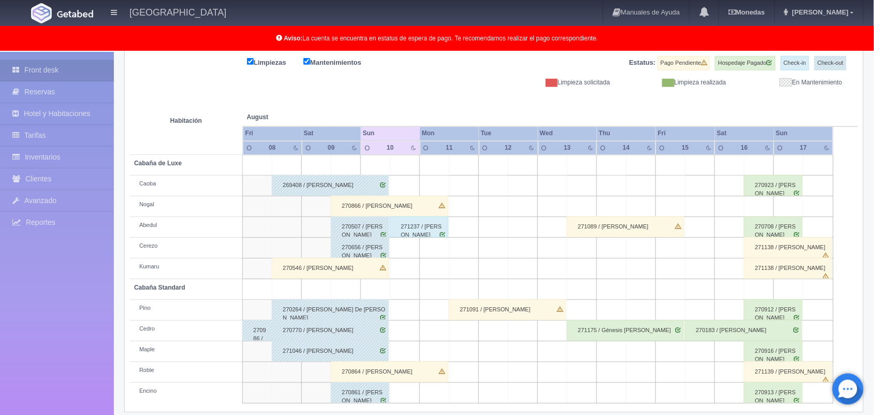
scroll to position [144, 0]
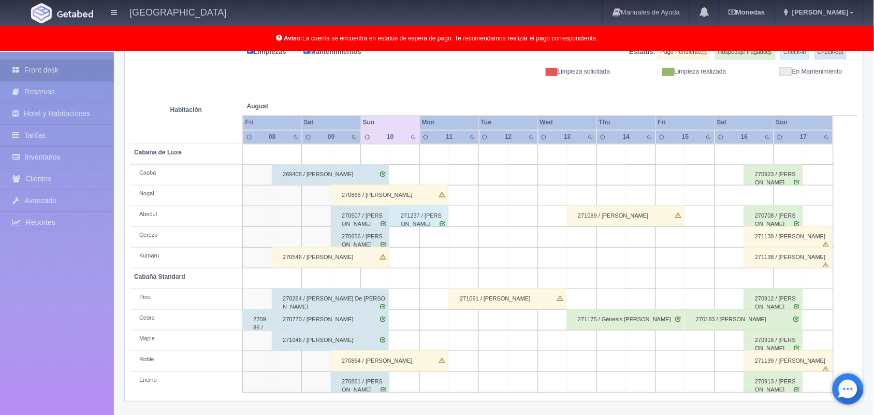
click at [522, 301] on div "271091 / [PERSON_NAME]" at bounding box center [507, 298] width 117 height 21
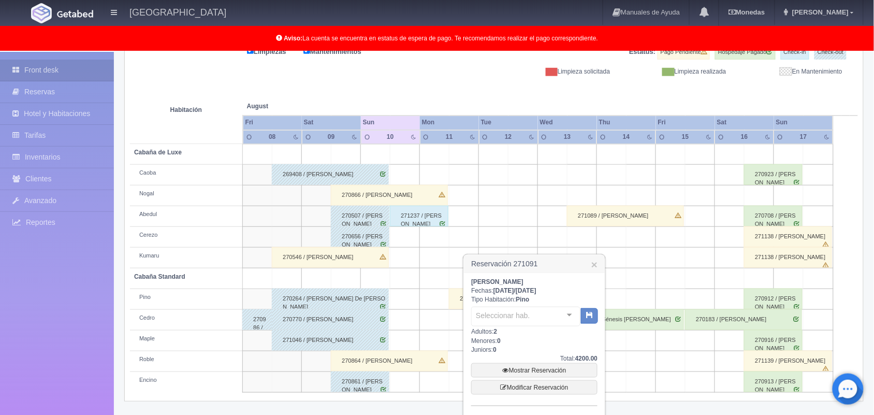
scroll to position [194, 0]
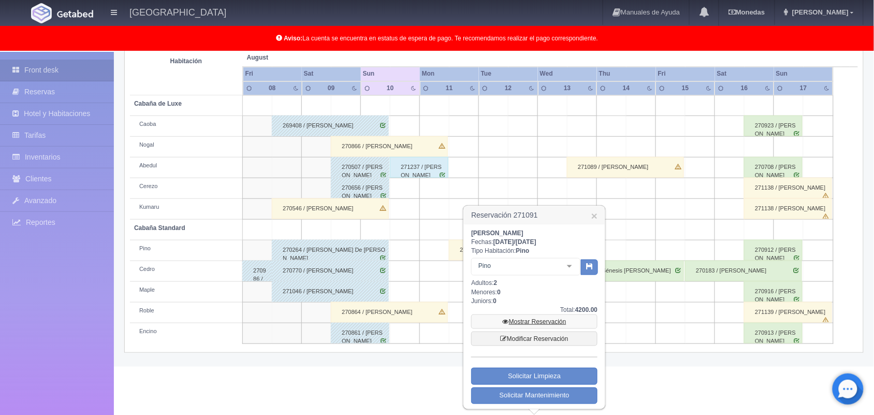
click at [547, 324] on link "Mostrar Reservación" at bounding box center [534, 321] width 126 height 15
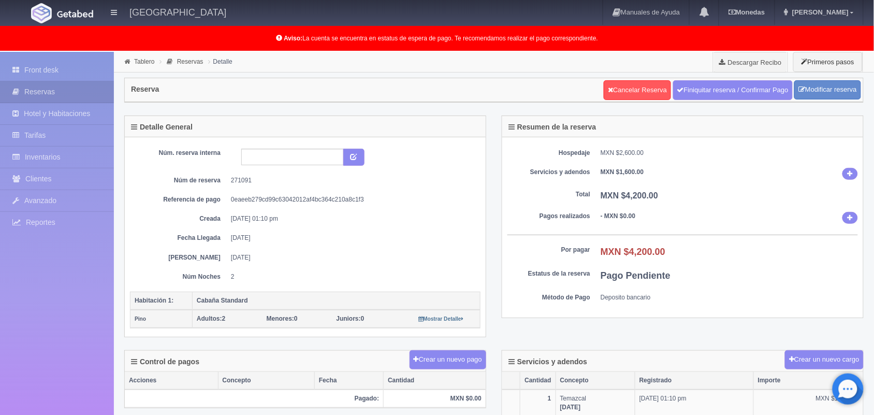
scroll to position [1, 0]
click at [57, 74] on link "Front desk" at bounding box center [57, 70] width 114 height 21
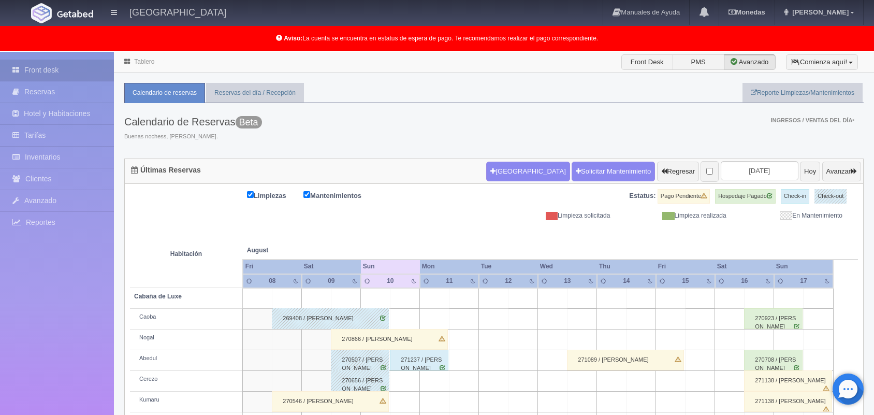
scroll to position [144, 0]
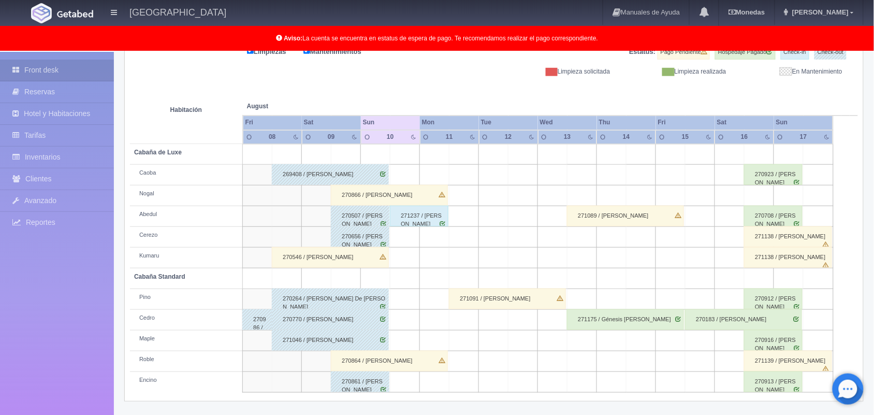
click at [536, 291] on div "271091 / [PERSON_NAME]" at bounding box center [507, 298] width 117 height 21
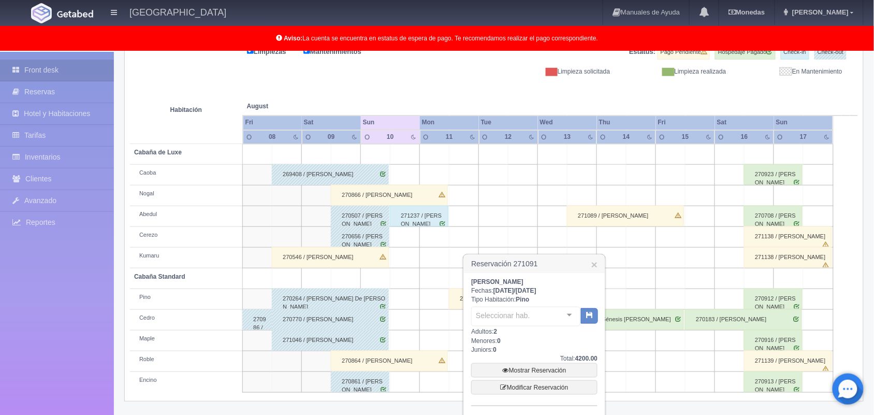
scroll to position [194, 0]
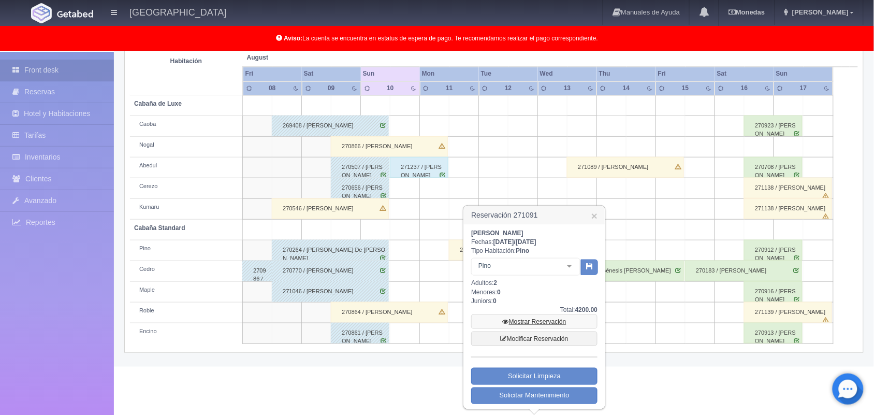
click at [545, 319] on link "Mostrar Reservación" at bounding box center [534, 321] width 126 height 15
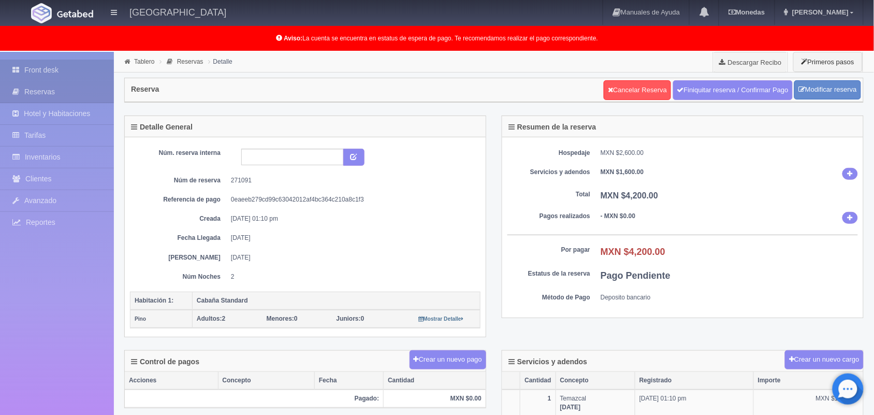
click at [65, 63] on link "Front desk" at bounding box center [57, 70] width 114 height 21
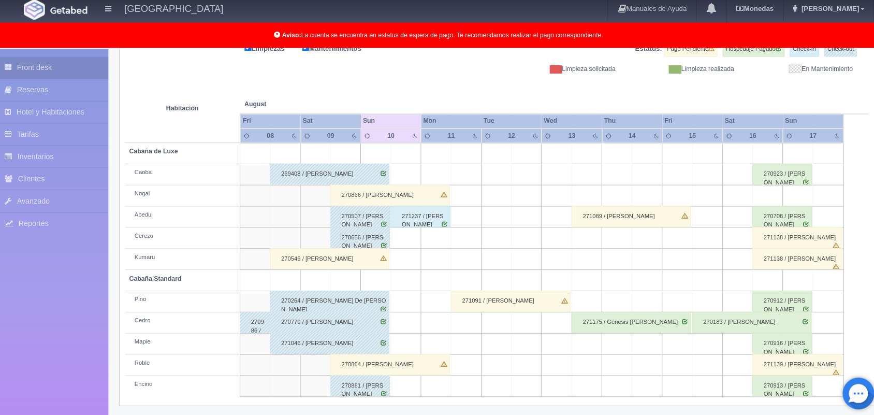
scroll to position [143, 0]
